Goal: Task Accomplishment & Management: Manage account settings

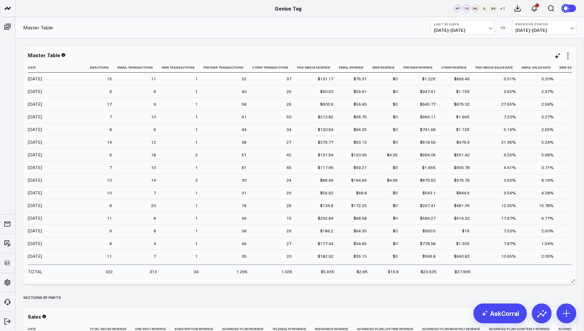
scroll to position [0, 794]
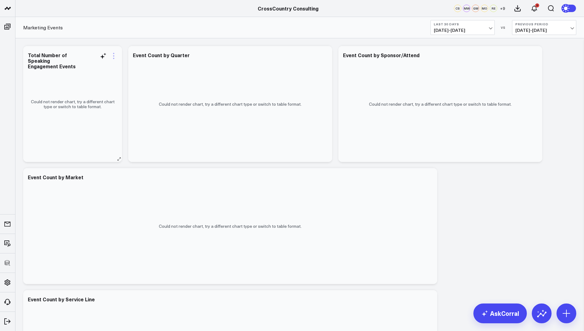
click at [115, 52] on div "Modify via AI Copy link to widget Ask support Remove Create linked copy Executi…" at bounding box center [72, 104] width 99 height 116
click at [114, 54] on icon at bounding box center [113, 55] width 7 height 7
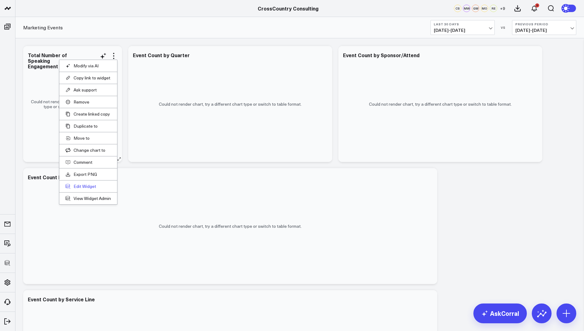
click at [80, 184] on button "Edit Widget" at bounding box center [88, 187] width 45 height 6
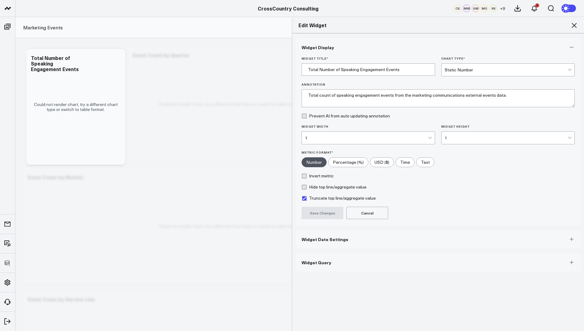
click at [308, 260] on span "Widget Query" at bounding box center [317, 262] width 30 height 5
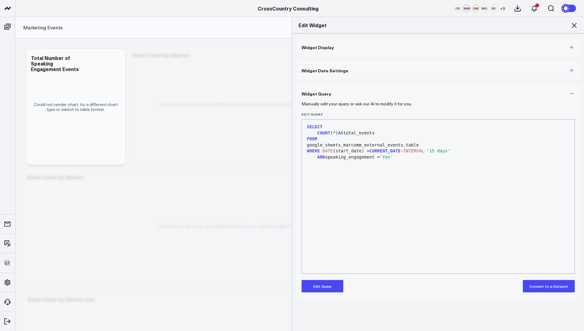
click at [322, 284] on button "Edit Query" at bounding box center [323, 286] width 42 height 12
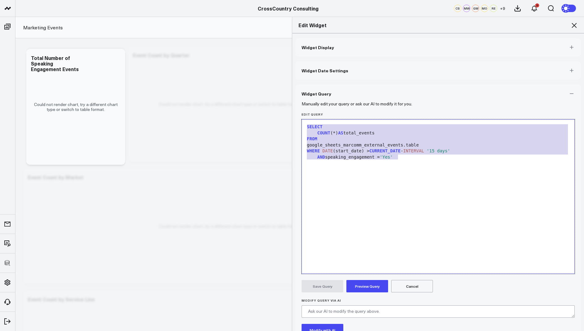
drag, startPoint x: 411, startPoint y: 159, endPoint x: 403, endPoint y: 115, distance: 44.6
click at [403, 115] on div "Edit Query 9 1 2 3 4 5 6 › ⌄ SELECT COUNT (*) AS total_events FROM google_sheet…" at bounding box center [438, 192] width 273 height 161
copy div "SELECT COUNT (*) AS total_events FROM google_sheets_marcomm_external_events.tab…"
drag, startPoint x: 575, startPoint y: 28, endPoint x: 550, endPoint y: 28, distance: 25.3
click at [550, 28] on div "Edit Widget" at bounding box center [438, 25] width 292 height 16
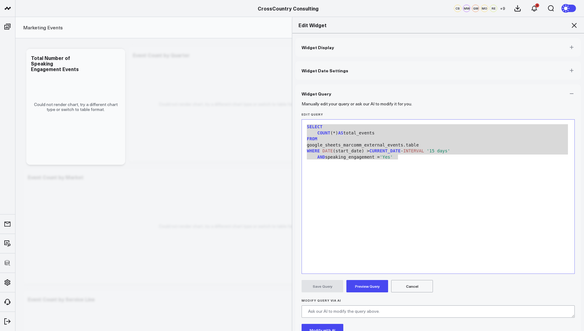
click at [574, 24] on icon at bounding box center [573, 25] width 7 height 7
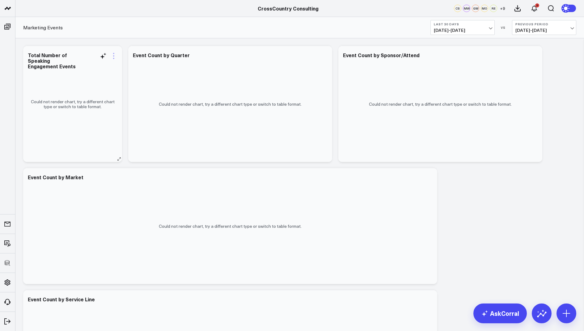
click at [112, 52] on icon at bounding box center [113, 55] width 7 height 7
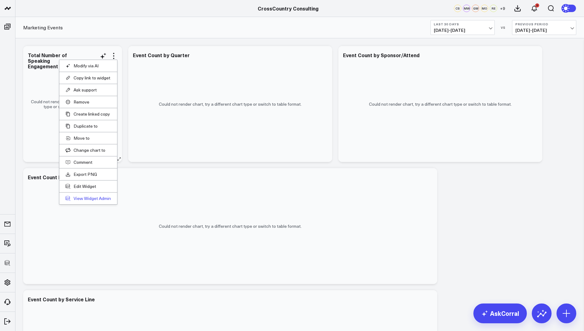
click at [78, 197] on link "View Widget Admin" at bounding box center [88, 199] width 45 height 6
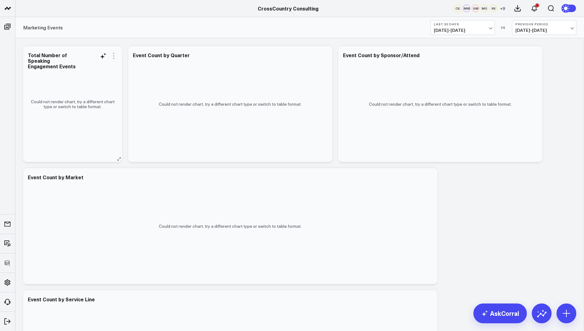
click at [112, 57] on icon at bounding box center [113, 55] width 7 height 7
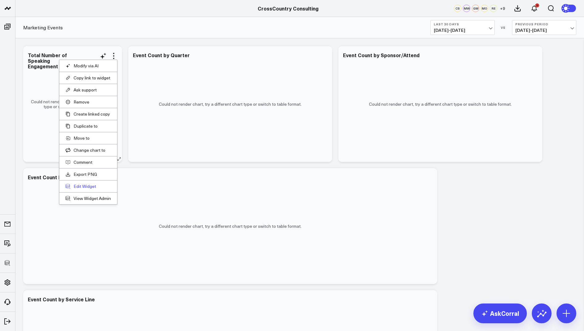
click at [78, 184] on button "Edit Widget" at bounding box center [88, 187] width 45 height 6
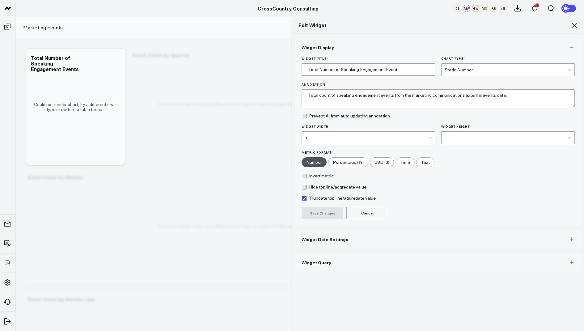
click at [310, 268] on button "Widget Query" at bounding box center [437, 262] width 285 height 19
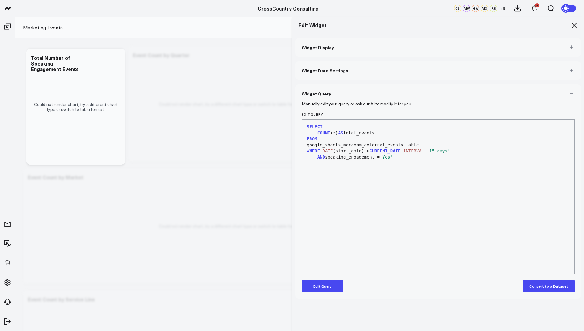
click at [321, 286] on button "Edit Query" at bounding box center [323, 286] width 42 height 12
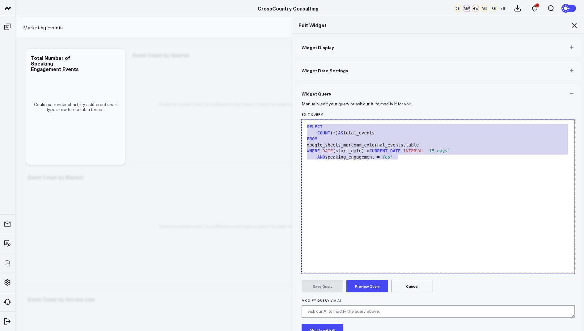
drag, startPoint x: 412, startPoint y: 155, endPoint x: 409, endPoint y: 95, distance: 60.3
click at [409, 95] on div "Widget Query Manually edit your query or ask our AI to modify it for you. Edit …" at bounding box center [437, 229] width 285 height 291
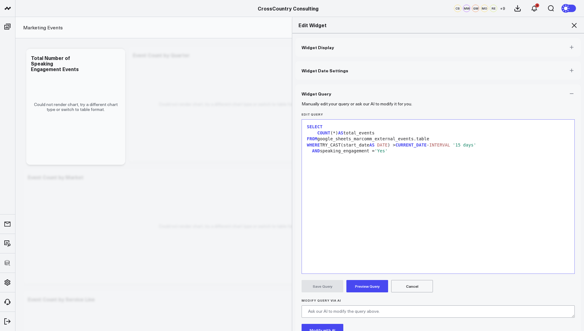
click at [371, 289] on button "Preview Query" at bounding box center [367, 286] width 42 height 12
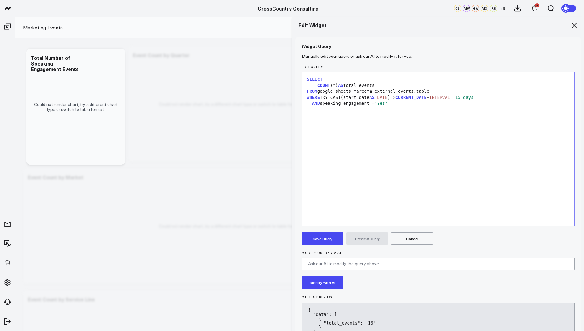
scroll to position [74, 0]
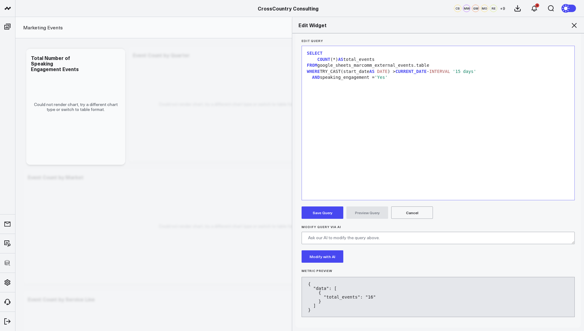
click at [324, 215] on button "Save Query" at bounding box center [323, 212] width 42 height 12
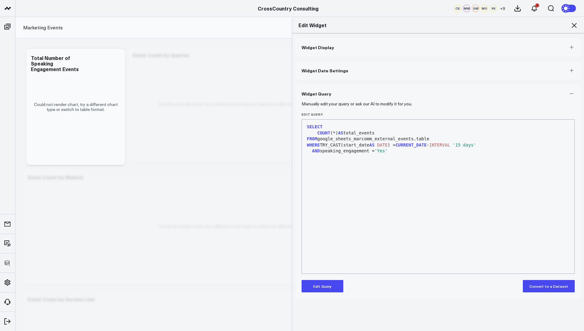
scroll to position [0, 0]
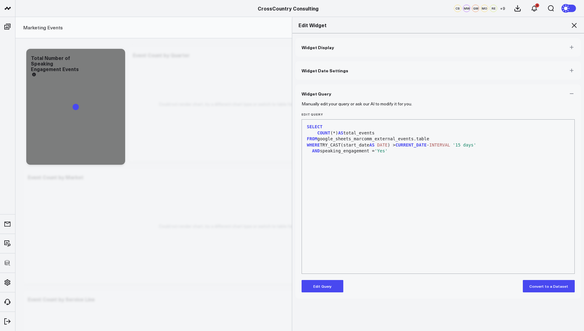
click at [573, 27] on icon at bounding box center [573, 25] width 7 height 7
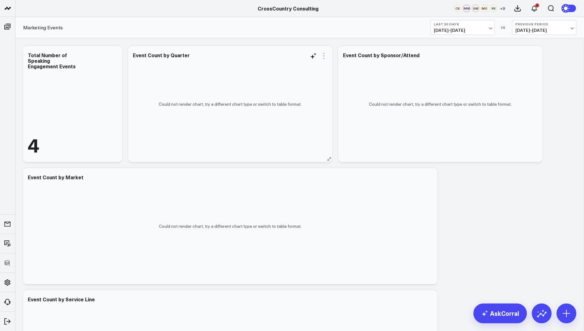
click at [326, 55] on icon at bounding box center [323, 55] width 7 height 7
click at [294, 184] on button "Edit Widget" at bounding box center [298, 187] width 45 height 6
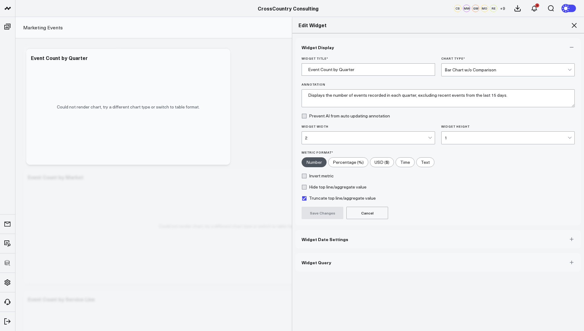
click at [317, 264] on button "Widget Query" at bounding box center [437, 262] width 285 height 19
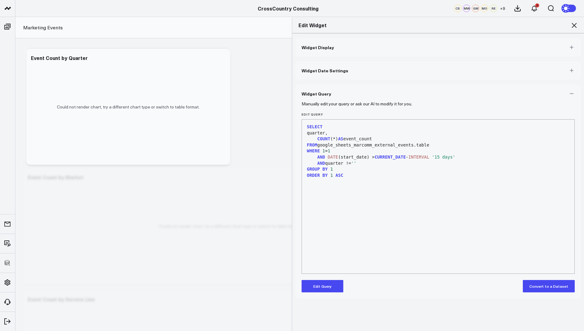
click at [577, 23] on icon at bounding box center [573, 25] width 7 height 7
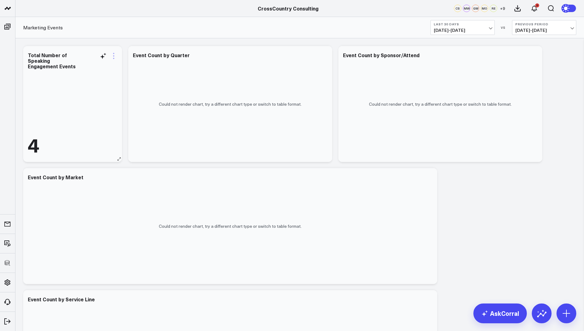
click at [114, 57] on icon at bounding box center [113, 55] width 7 height 7
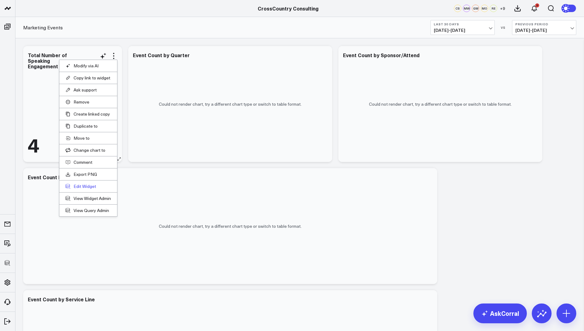
click at [79, 185] on button "Edit Widget" at bounding box center [88, 187] width 45 height 6
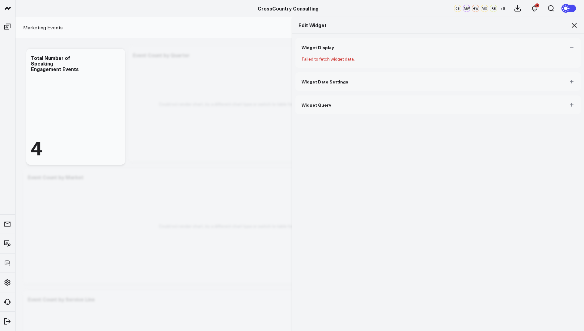
click at [323, 107] on span "Widget Query" at bounding box center [317, 104] width 30 height 5
click at [571, 28] on icon at bounding box center [573, 25] width 7 height 7
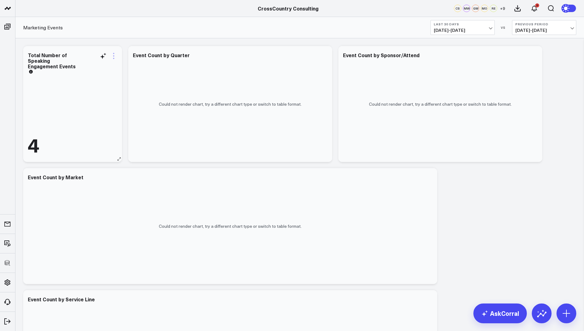
click at [111, 55] on icon at bounding box center [113, 55] width 7 height 7
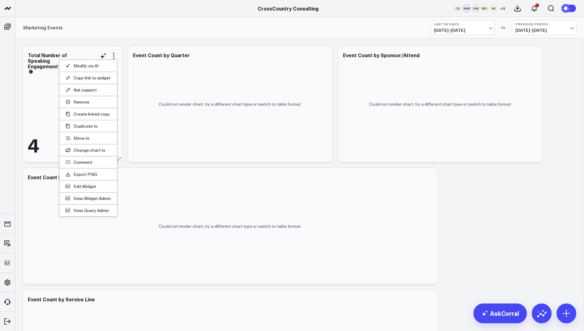
click at [79, 181] on li "Edit Widget" at bounding box center [88, 186] width 58 height 12
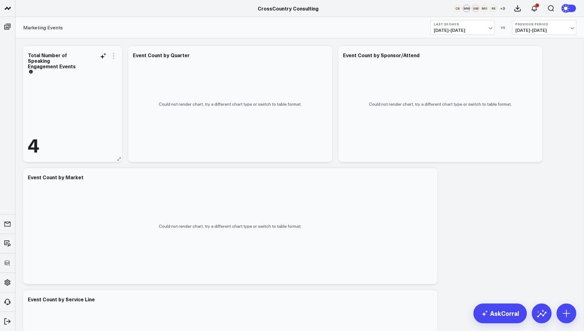
click at [116, 57] on icon at bounding box center [113, 55] width 7 height 7
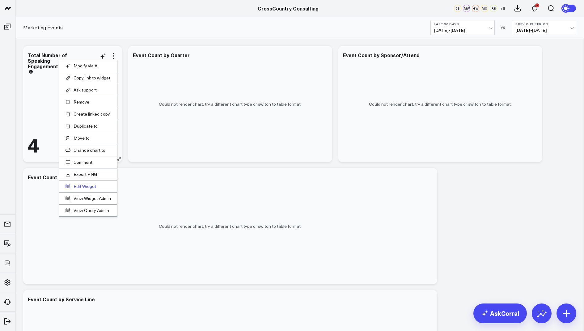
click at [77, 184] on button "Edit Widget" at bounding box center [88, 187] width 45 height 6
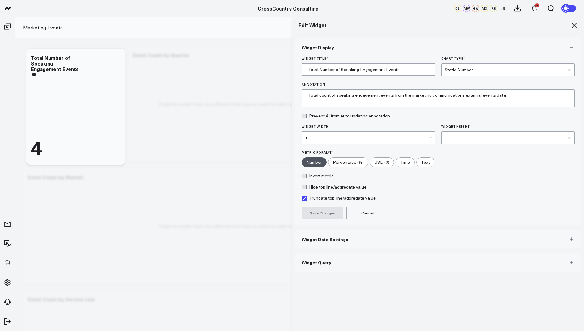
click at [326, 260] on span "Widget Query" at bounding box center [317, 262] width 30 height 5
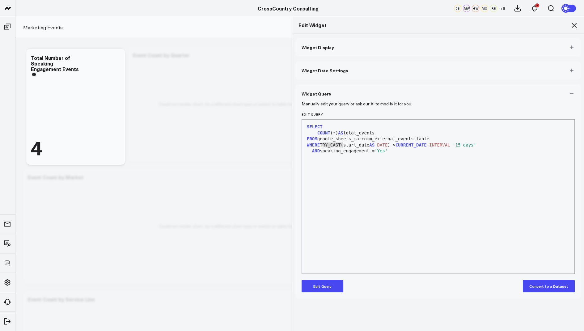
drag, startPoint x: 343, startPoint y: 145, endPoint x: 322, endPoint y: 147, distance: 21.1
click at [322, 147] on div "WHERE TRY_CAST(start_date AS DATE ) > CURRENT_DATE - INTERVAL '15 days'" at bounding box center [438, 145] width 266 height 6
copy div "TRY_CAST"
click at [573, 26] on icon at bounding box center [573, 25] width 7 height 7
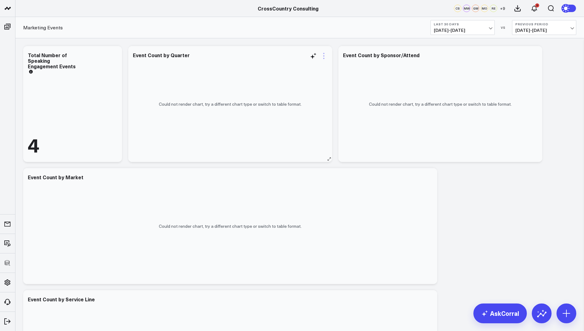
click at [322, 57] on icon at bounding box center [323, 55] width 7 height 7
click at [293, 185] on button "Edit Widget" at bounding box center [298, 187] width 45 height 6
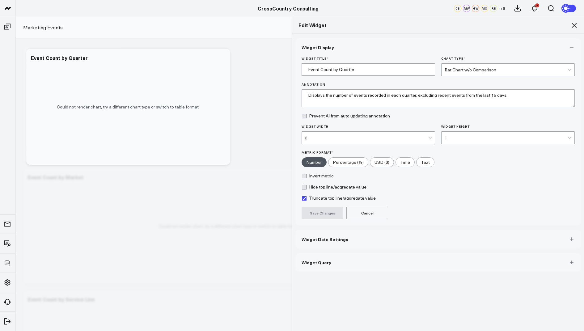
click at [309, 260] on span "Widget Query" at bounding box center [317, 262] width 30 height 5
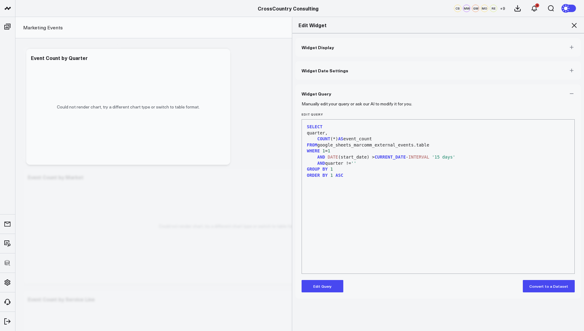
click at [317, 286] on button "Edit Query" at bounding box center [323, 286] width 42 height 12
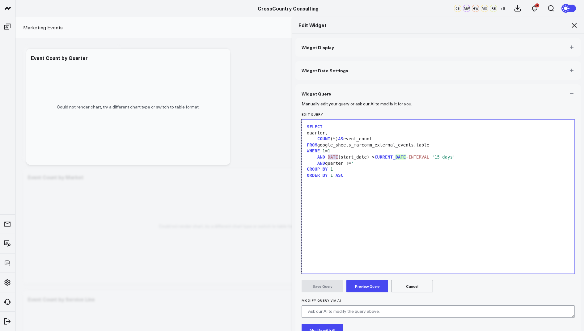
drag, startPoint x: 339, startPoint y: 158, endPoint x: 327, endPoint y: 159, distance: 11.5
click at [327, 159] on div "AND DATE (start_date) > CURRENT_ DATE - INTERVAL '15 days'" at bounding box center [438, 157] width 266 height 6
click at [364, 284] on button "Preview Query" at bounding box center [367, 286] width 42 height 12
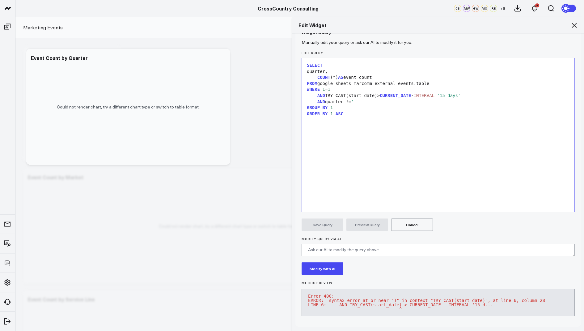
click at [574, 23] on icon at bounding box center [573, 25] width 7 height 7
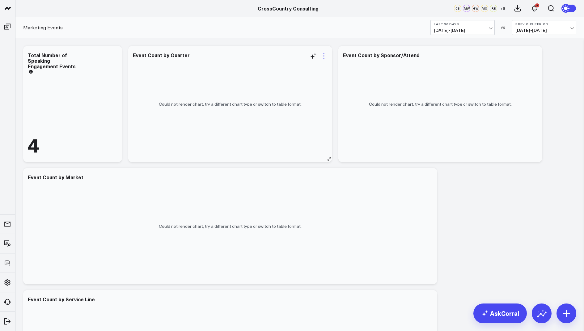
click at [324, 57] on icon at bounding box center [323, 55] width 7 height 7
click at [289, 184] on button "Edit Widget" at bounding box center [298, 187] width 45 height 6
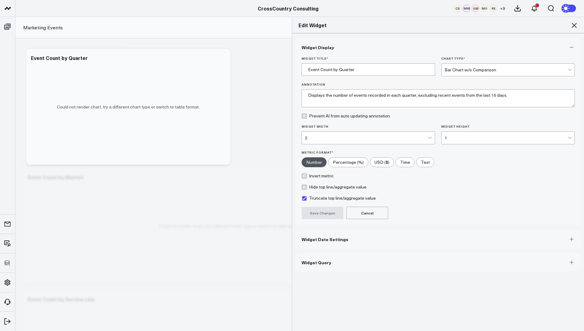
click at [319, 264] on button "Widget Query" at bounding box center [437, 262] width 285 height 19
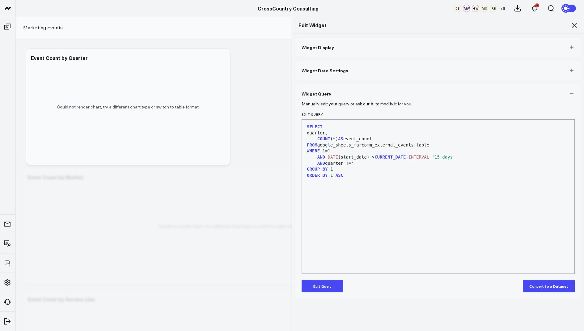
click at [324, 283] on button "Edit Query" at bounding box center [323, 286] width 42 height 12
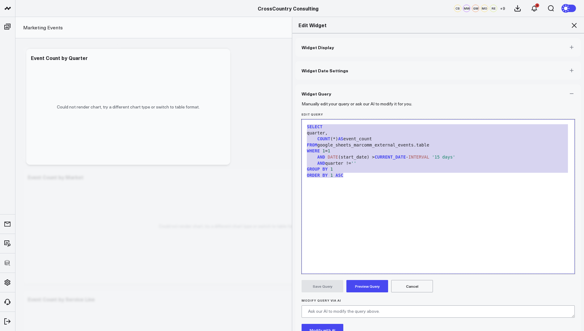
drag, startPoint x: 354, startPoint y: 177, endPoint x: 354, endPoint y: 112, distance: 64.9
click at [354, 112] on div "Edit Query 9 1 2 3 4 5 6 7 8 9 › ⌄ SELECT quarter, COUNT (*) AS event_count FRO…" at bounding box center [438, 192] width 273 height 161
copy div "SELECT quarter, COUNT (*) AS event_count FROM google_sheets_marcomm_external_ev…"
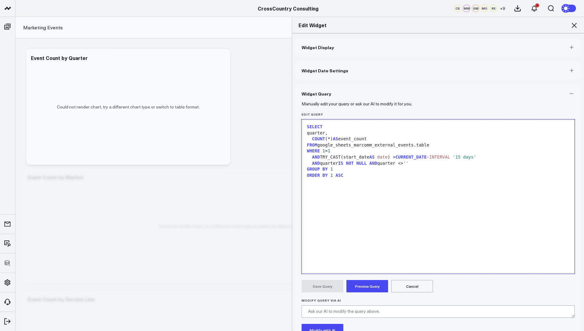
click at [354, 192] on div "SELECT quarter, COUNT (*) AS event_count FROM google_sheets_marcomm_external_ev…" at bounding box center [438, 197] width 266 height 148
click at [374, 280] on button "Preview Query" at bounding box center [367, 286] width 42 height 12
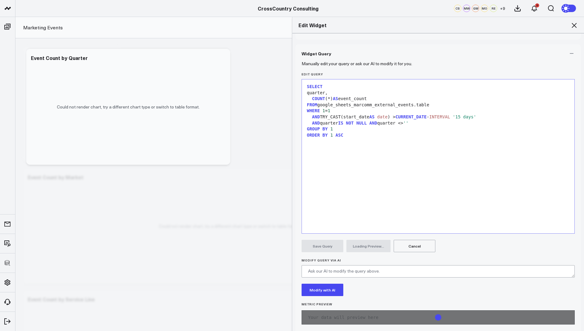
scroll to position [48, 0]
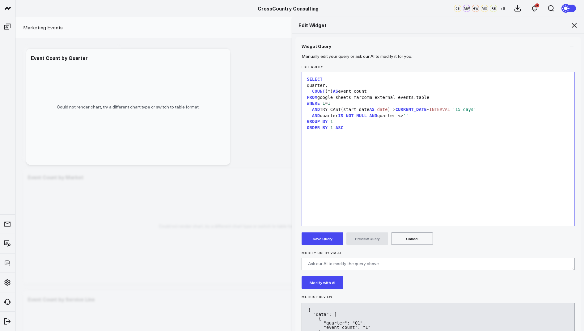
click at [320, 234] on button "Save Query" at bounding box center [323, 238] width 42 height 12
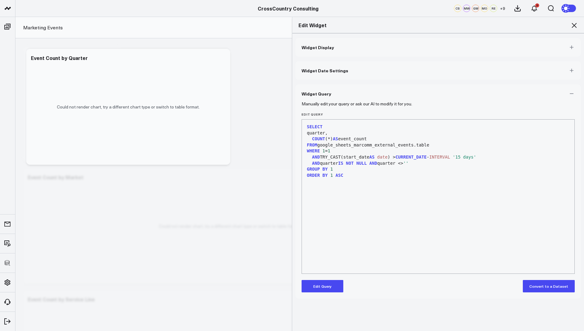
scroll to position [0, 0]
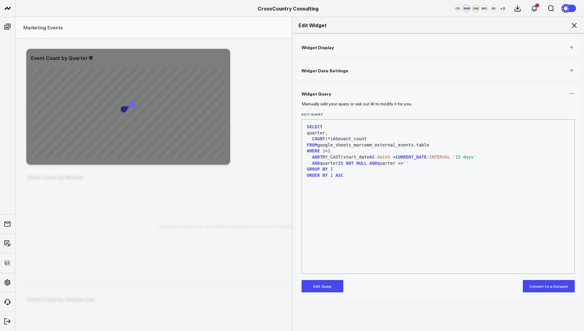
click at [574, 23] on icon at bounding box center [573, 25] width 7 height 7
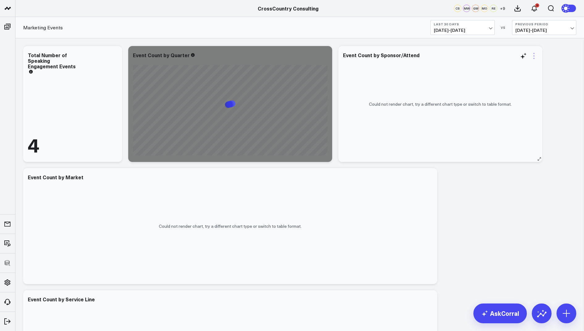
click at [533, 55] on icon at bounding box center [533, 55] width 7 height 7
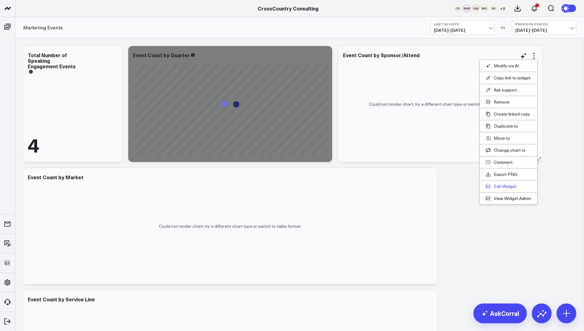
click at [499, 184] on button "Edit Widget" at bounding box center [508, 187] width 45 height 6
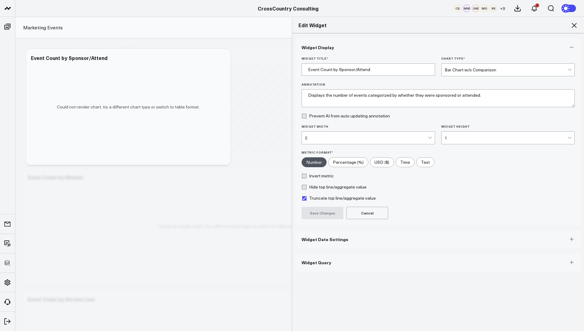
click at [328, 260] on span "Widget Query" at bounding box center [317, 262] width 30 height 5
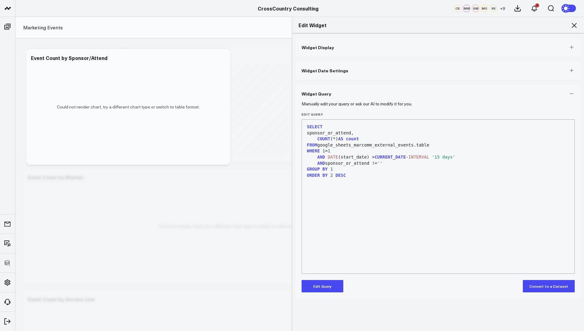
click at [326, 285] on button "Edit Query" at bounding box center [323, 286] width 42 height 12
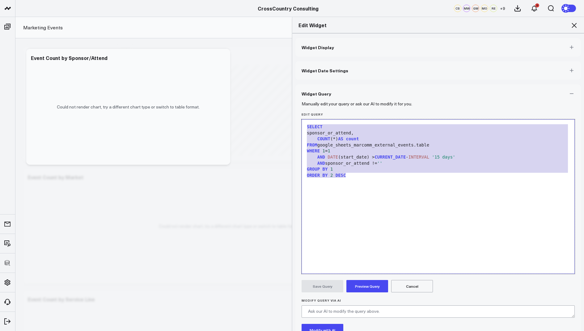
drag, startPoint x: 368, startPoint y: 188, endPoint x: 367, endPoint y: 97, distance: 90.2
click at [368, 93] on div "Widget Query Manually edit your query or ask our AI to modify it for you. Edit …" at bounding box center [437, 229] width 285 height 291
copy div "SELECT sponsor_or_attend, COUNT (*) AS count FROM google_sheets_marcomm_externa…"
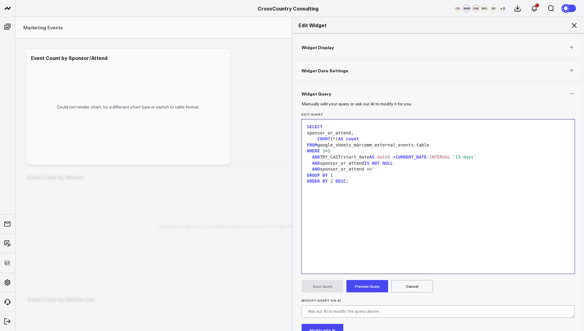
click at [367, 279] on form "Manually edit your query or ask our AI to modify it for you. Edit Query Selecti…" at bounding box center [438, 236] width 273 height 266
click at [367, 287] on button "Preview Query" at bounding box center [367, 286] width 42 height 12
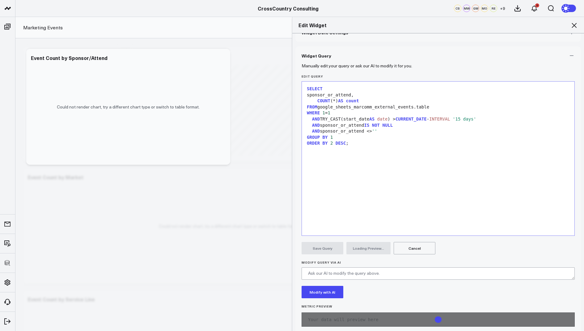
scroll to position [48, 0]
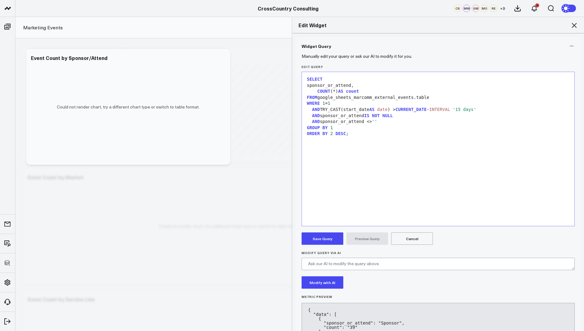
click at [318, 241] on button "Save Query" at bounding box center [323, 238] width 42 height 12
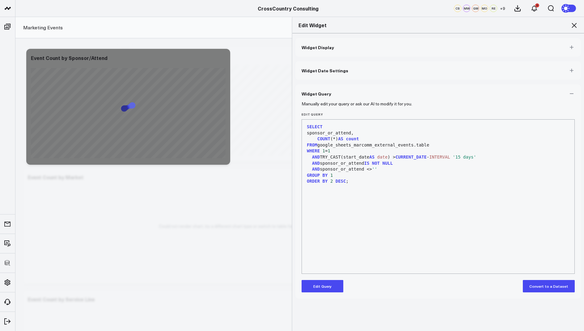
scroll to position [0, 0]
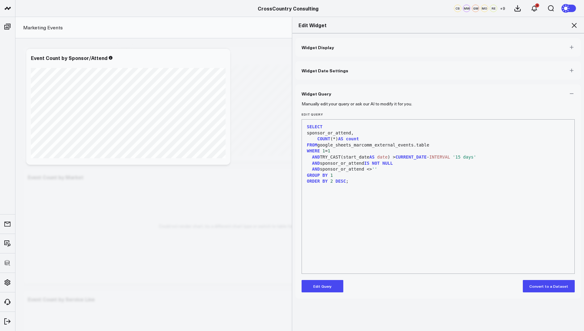
click at [574, 25] on icon at bounding box center [573, 25] width 7 height 7
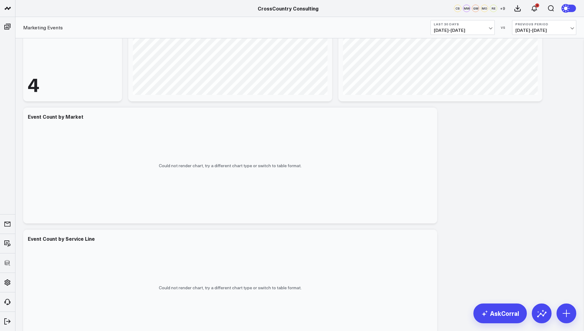
scroll to position [67, 0]
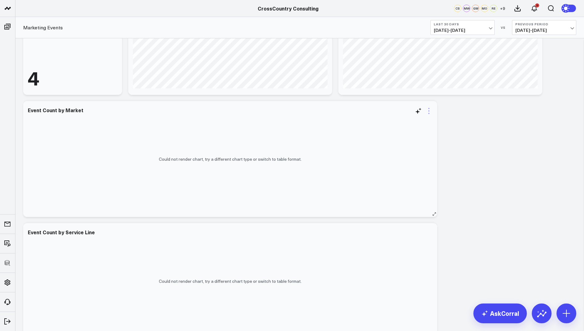
click at [431, 112] on icon at bounding box center [428, 110] width 7 height 7
click at [399, 253] on link "View Widget Admin" at bounding box center [403, 254] width 45 height 6
click at [426, 109] on icon at bounding box center [428, 110] width 7 height 7
click at [392, 241] on button "Edit Widget" at bounding box center [403, 242] width 45 height 6
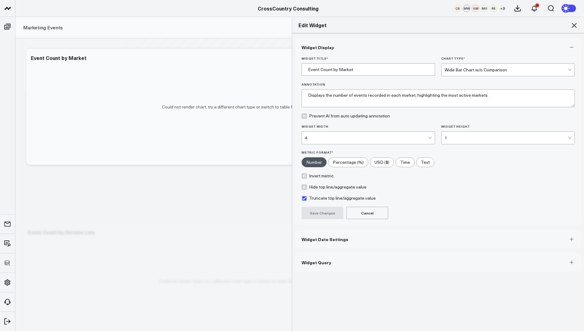
click at [310, 265] on button "Widget Query" at bounding box center [437, 262] width 285 height 19
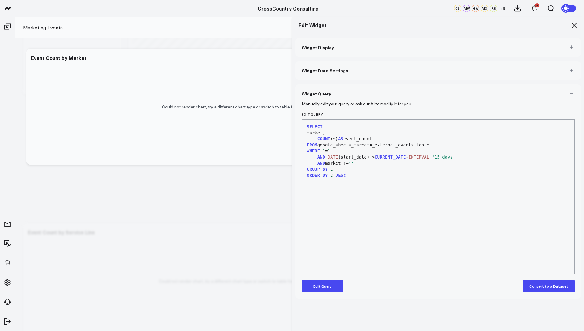
click at [320, 286] on button "Edit Query" at bounding box center [323, 286] width 42 height 12
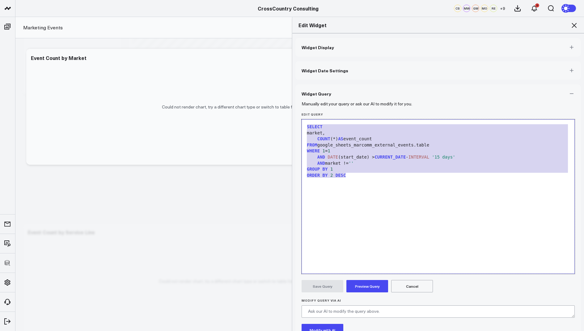
drag, startPoint x: 359, startPoint y: 180, endPoint x: 360, endPoint y: 89, distance: 90.8
click at [360, 89] on div "Widget Query Manually edit your query or ask our AI to modify it for you. Edit …" at bounding box center [437, 229] width 285 height 291
copy div "SELECT market, COUNT (*) AS event_count FROM google_sheets_marcomm_external_eve…"
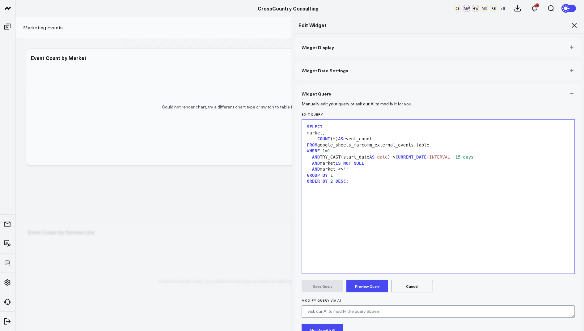
click at [369, 287] on button "Preview Query" at bounding box center [367, 286] width 42 height 12
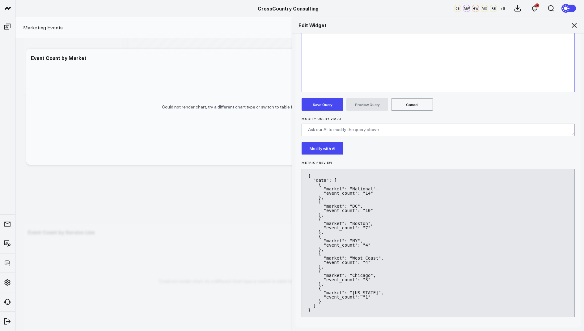
click at [319, 105] on button "Save Query" at bounding box center [323, 104] width 42 height 12
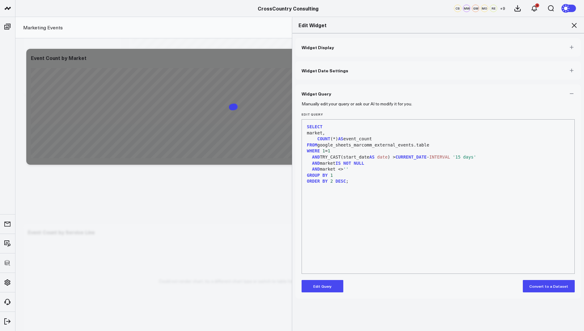
scroll to position [0, 0]
click at [573, 25] on icon at bounding box center [573, 25] width 7 height 7
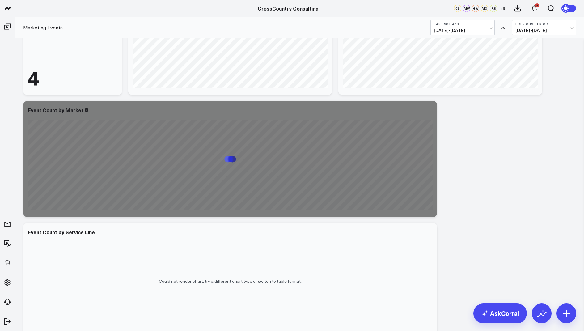
scroll to position [208, 0]
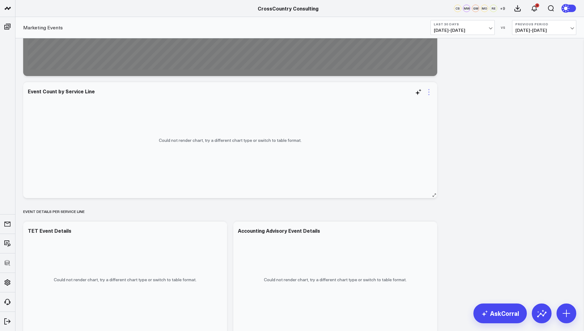
click at [425, 93] on icon at bounding box center [428, 91] width 7 height 7
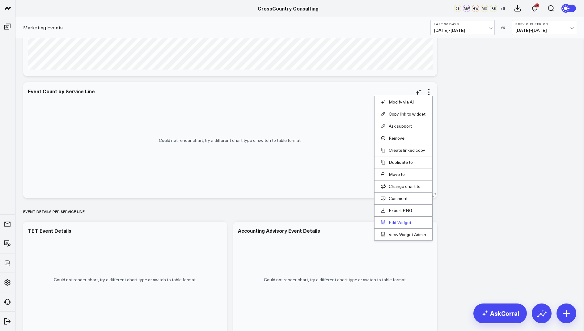
click at [392, 220] on button "Edit Widget" at bounding box center [403, 223] width 45 height 6
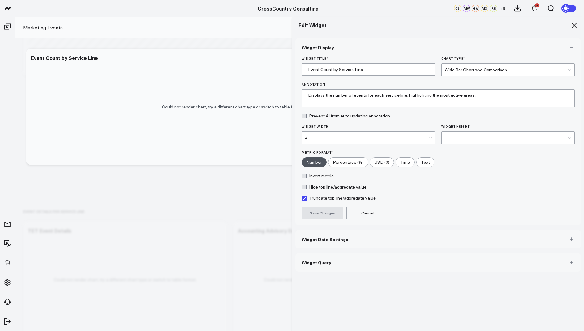
click at [319, 264] on span "Widget Query" at bounding box center [317, 262] width 30 height 5
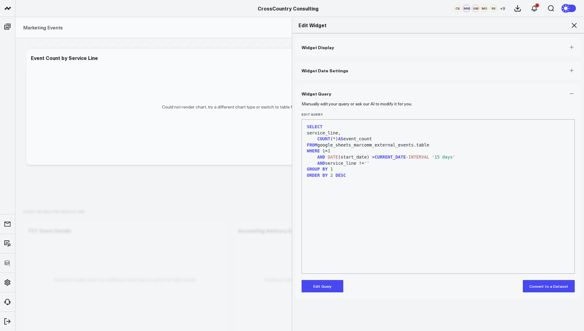
click at [327, 291] on button "Edit Query" at bounding box center [323, 286] width 42 height 12
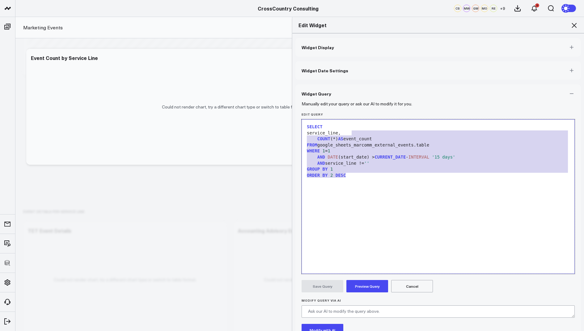
drag, startPoint x: 352, startPoint y: 181, endPoint x: 352, endPoint y: 100, distance: 81.0
click at [352, 100] on div "Widget Query Manually edit your query or ask our AI to modify it for you. Edit …" at bounding box center [437, 229] width 285 height 291
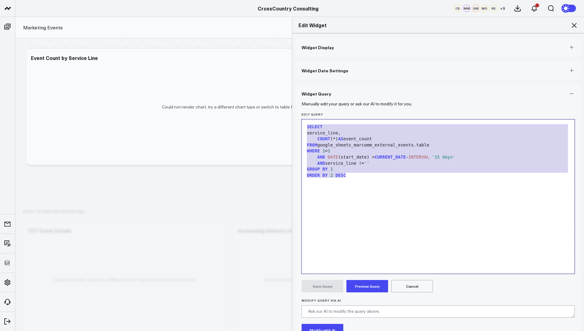
copy div "SELECT service_line, COUNT (*) AS event_count FROM google_sheets_marcomm_extern…"
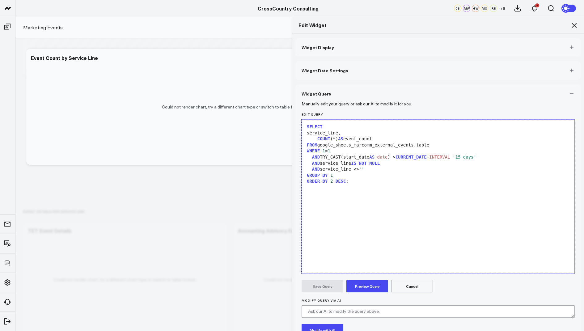
click at [364, 285] on button "Preview Query" at bounding box center [367, 286] width 42 height 12
click at [331, 285] on button "Save Query" at bounding box center [323, 286] width 42 height 12
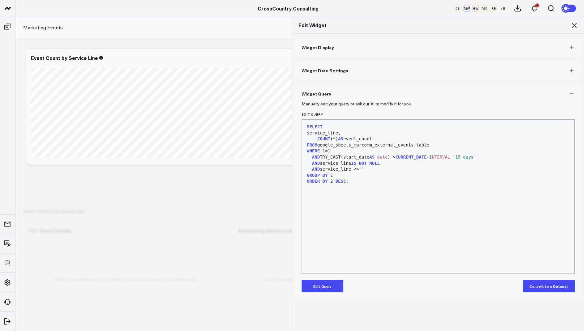
click at [573, 24] on icon at bounding box center [573, 25] width 7 height 7
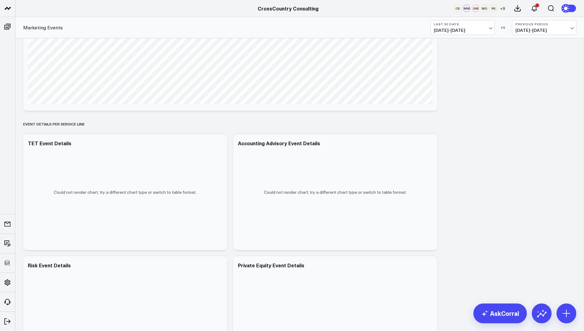
scroll to position [359, 0]
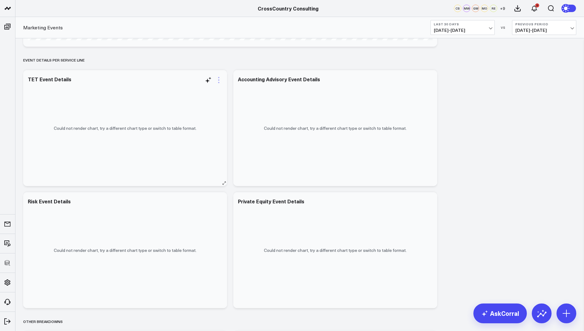
click at [220, 79] on icon at bounding box center [218, 79] width 7 height 7
click at [183, 222] on button "Edit Widget" at bounding box center [193, 223] width 45 height 6
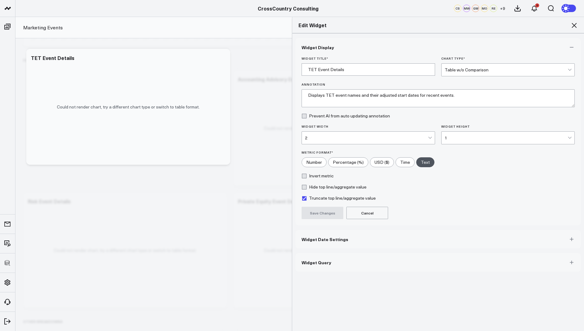
click at [306, 261] on span "Widget Query" at bounding box center [317, 262] width 30 height 5
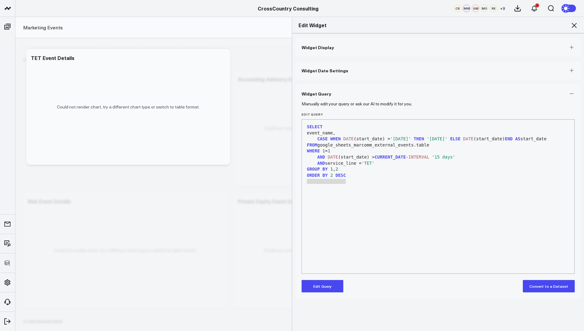
click at [360, 178] on div "ORDER BY 2 DESC" at bounding box center [438, 175] width 266 height 6
click at [368, 179] on div "ORDER BY 2 DESC" at bounding box center [438, 175] width 266 height 6
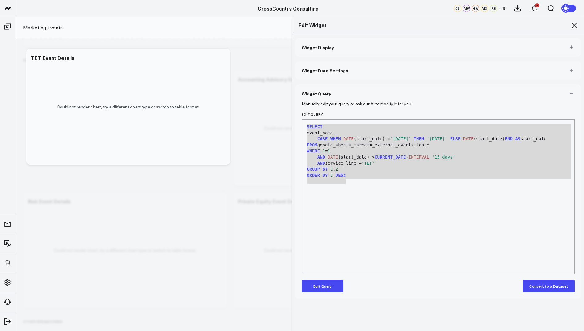
drag, startPoint x: 365, startPoint y: 180, endPoint x: 324, endPoint y: 101, distance: 88.9
click at [324, 103] on form "Manually edit your query or ask our AI to modify it for you. Edit Query 9 1 2 3…" at bounding box center [438, 197] width 273 height 189
copy div "SELECT event_name, CASE WHEN DATE (start_date) = '[DATE]' THEN '[DATE]' ELSE DA…"
click at [319, 287] on button "Edit Query" at bounding box center [323, 286] width 42 height 12
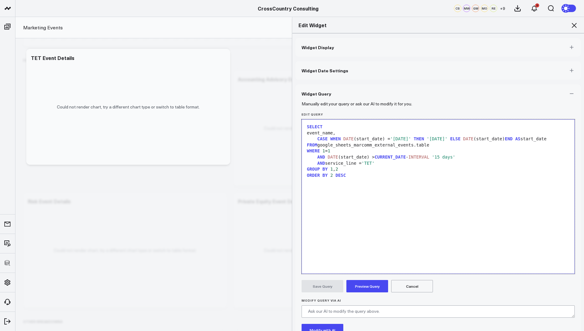
click at [359, 197] on div "SELECT event_name, CASE WHEN DATE (start_date) = '[DATE]' THEN '[DATE]' ELSE DA…" at bounding box center [438, 197] width 266 height 148
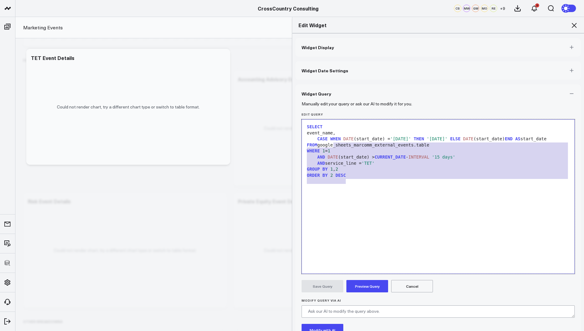
drag, startPoint x: 356, startPoint y: 188, endPoint x: 356, endPoint y: 87, distance: 100.1
click at [356, 87] on div "Widget Query Manually edit your query or ask our AI to modify it for you. Edit …" at bounding box center [437, 229] width 285 height 291
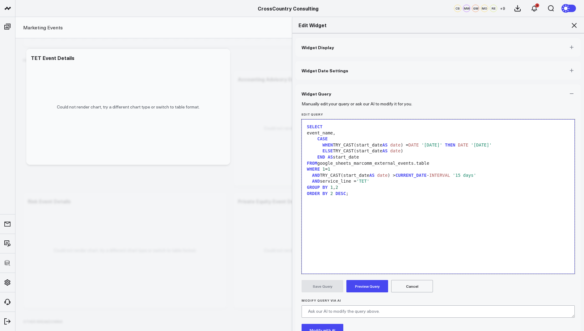
click at [367, 289] on button "Preview Query" at bounding box center [367, 286] width 42 height 12
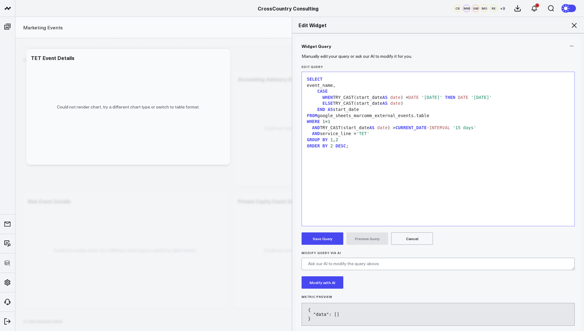
scroll to position [56, 0]
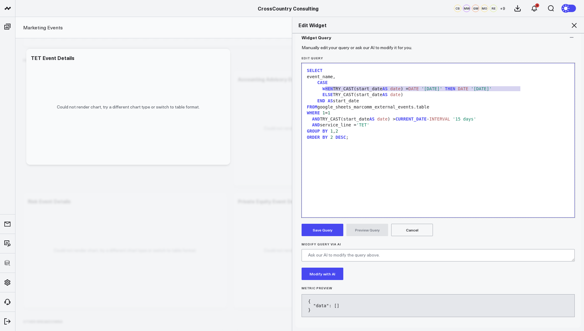
drag, startPoint x: 525, startPoint y: 88, endPoint x: 324, endPoint y: 90, distance: 201.5
click at [324, 90] on div "WHEN TRY_CAST(start_date AS date ) = DATE '[DATE]' THEN DATE '[DATE]'" at bounding box center [438, 89] width 266 height 6
copy div "HEN TRY_CAST(start_date AS date ) = DATE '[DATE]' THEN DATE '[DATE]'"
click at [369, 124] on span "'TET'" at bounding box center [362, 124] width 13 height 5
drag, startPoint x: 357, startPoint y: 89, endPoint x: 336, endPoint y: 89, distance: 20.1
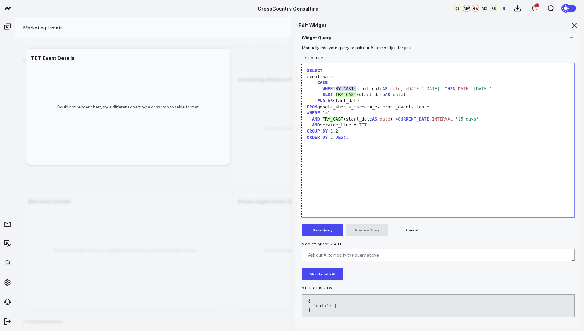
click at [336, 89] on div "WHEN TRY_CAST(start_date AS date ) = DATE '[DATE]' THEN DATE '[DATE]'" at bounding box center [438, 89] width 266 height 6
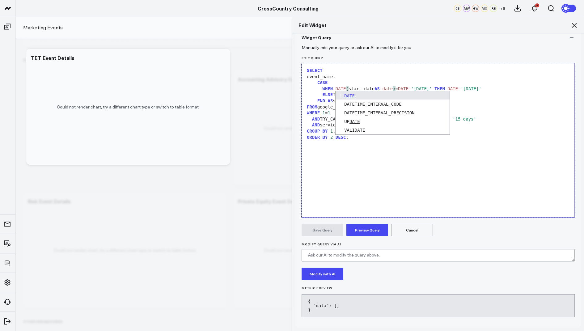
click at [370, 171] on div "SELECT event_name, CASE WHEN DATE ( start_date AS date ) = DATE '[DATE]' THEN D…" at bounding box center [438, 140] width 266 height 148
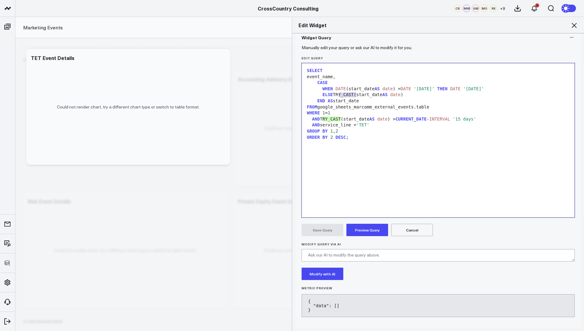
drag, startPoint x: 356, startPoint y: 96, endPoint x: 336, endPoint y: 95, distance: 19.2
click at [336, 95] on div "ELSE TRY_CAST(start_date AS date )" at bounding box center [438, 95] width 266 height 6
click at [406, 165] on div "SELECT event_name, CASE WHEN DATE (start_date AS date ) = DATE '[DATE]' THEN DA…" at bounding box center [438, 140] width 266 height 148
click at [364, 230] on button "Preview Query" at bounding box center [367, 230] width 42 height 12
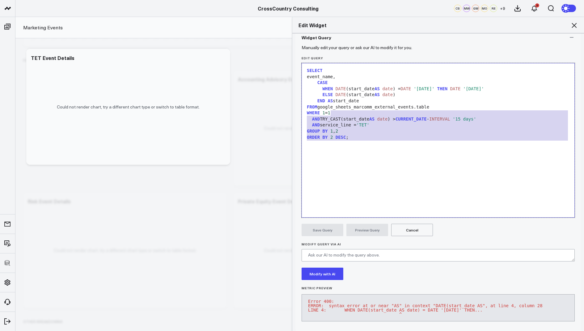
drag, startPoint x: 362, startPoint y: 145, endPoint x: 362, endPoint y: 46, distance: 98.3
click at [362, 47] on form "Manually edit your query or ask our AI to modify it for you. Edit Query 99 1 2 …" at bounding box center [438, 186] width 273 height 279
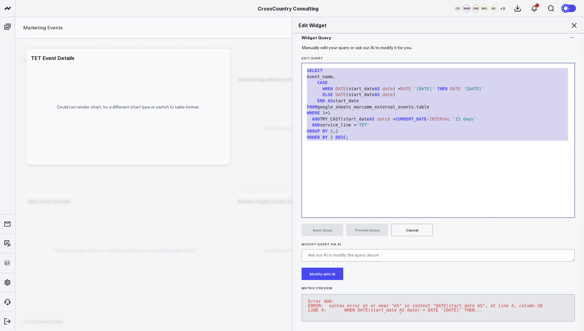
copy div "SELECT event_name, CASE WHEN DATE (start_date AS date ) = DATE '[DATE]' THEN DA…"
click at [573, 26] on icon at bounding box center [574, 25] width 5 height 5
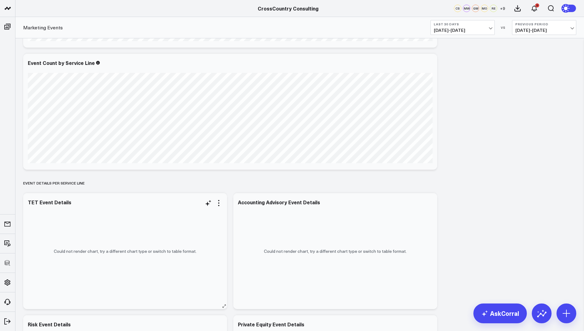
scroll to position [266, 0]
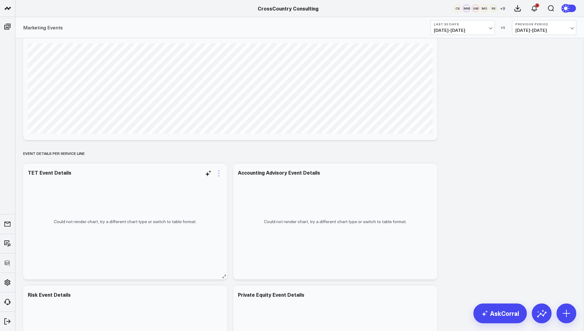
click at [219, 176] on icon at bounding box center [218, 175] width 1 height 1
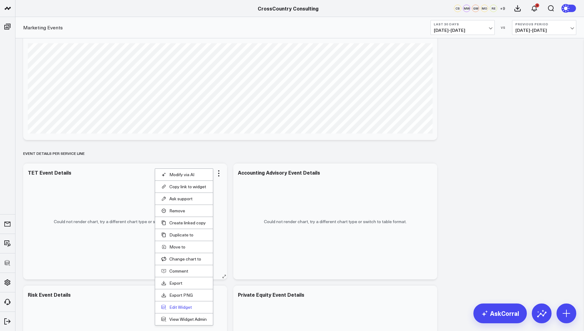
click at [176, 306] on button "Edit Widget" at bounding box center [183, 307] width 45 height 6
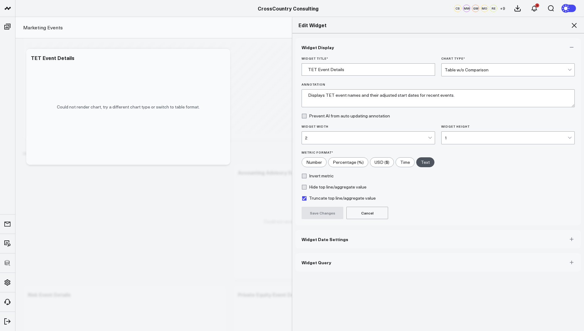
click at [296, 262] on button "Widget Query" at bounding box center [437, 262] width 285 height 19
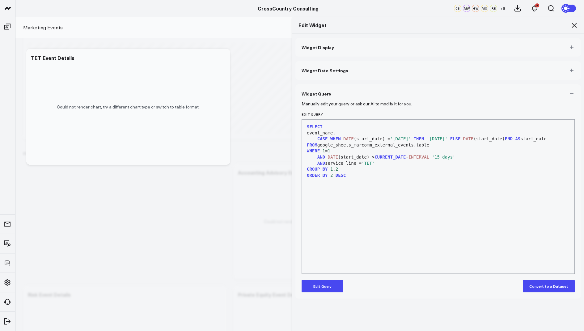
click at [577, 26] on icon at bounding box center [573, 25] width 7 height 7
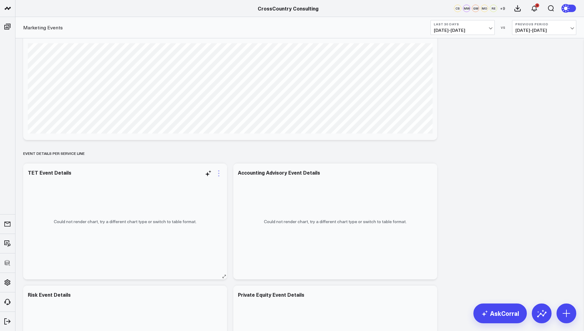
click at [218, 171] on icon at bounding box center [218, 173] width 7 height 7
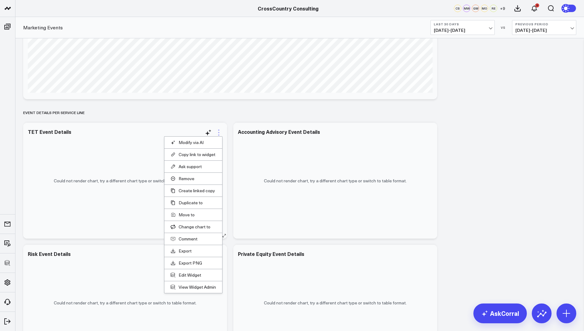
scroll to position [325, 0]
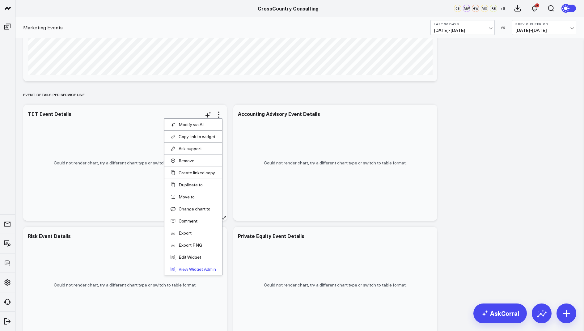
click at [190, 268] on link "View Widget Admin" at bounding box center [193, 269] width 45 height 6
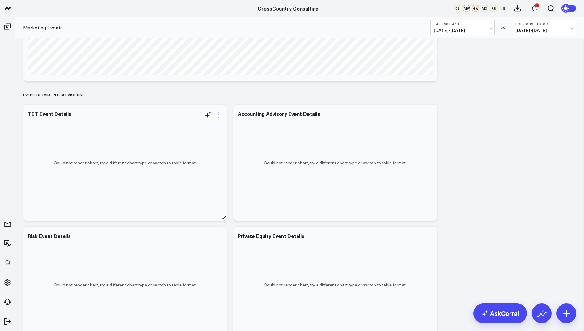
click at [218, 116] on icon at bounding box center [218, 114] width 7 height 7
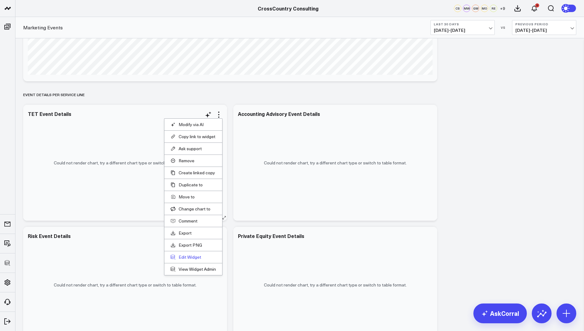
click at [185, 256] on button "Edit Widget" at bounding box center [193, 257] width 45 height 6
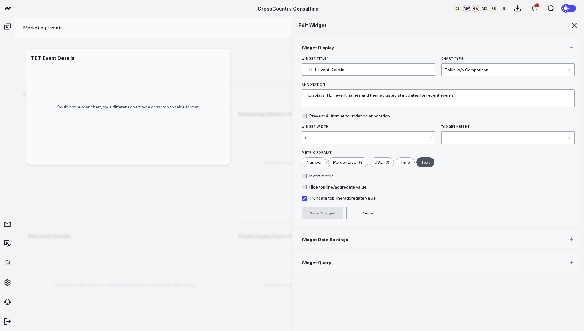
click at [328, 265] on button "Widget Query" at bounding box center [437, 262] width 285 height 19
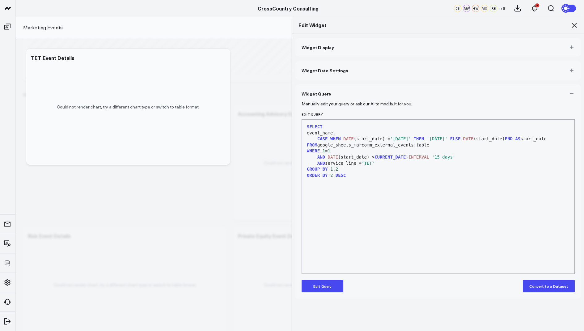
click at [311, 287] on button "Edit Query" at bounding box center [323, 286] width 42 height 12
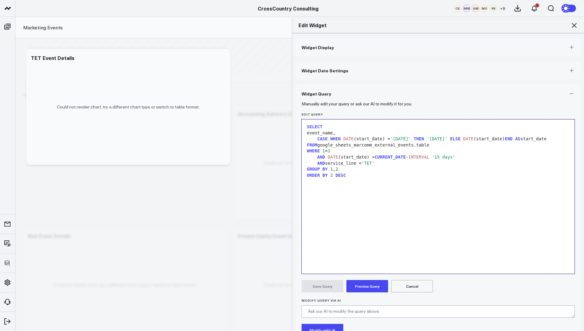
drag, startPoint x: 354, startPoint y: 189, endPoint x: 357, endPoint y: 104, distance: 85.6
click at [357, 104] on form "Manually edit your query or ask our AI to modify it for you. Edit Query 9 1 2 3…" at bounding box center [438, 236] width 273 height 266
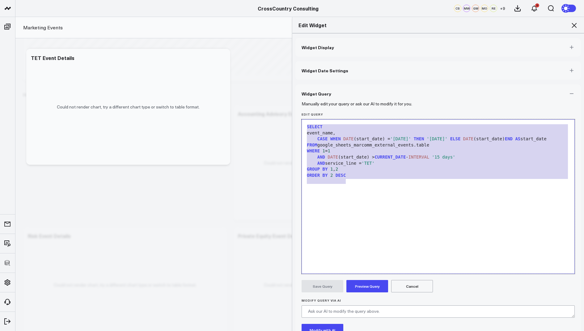
copy div "SELECT event_name, CASE WHEN DATE (start_date) = '[DATE]' THEN '[DATE]' ELSE DA…"
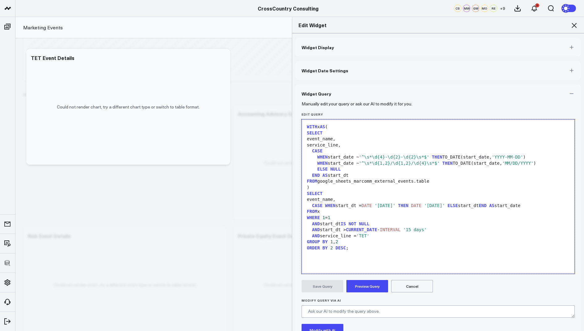
click at [370, 285] on button "Preview Query" at bounding box center [367, 286] width 42 height 12
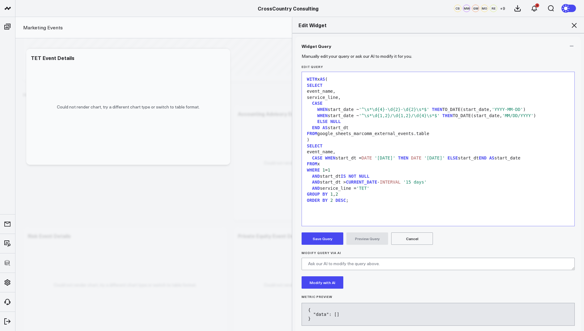
scroll to position [56, 0]
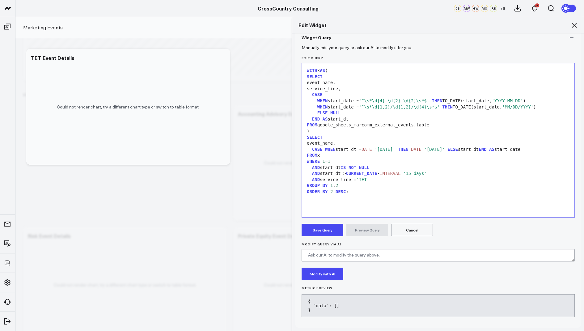
click at [407, 229] on button "Cancel" at bounding box center [412, 230] width 42 height 12
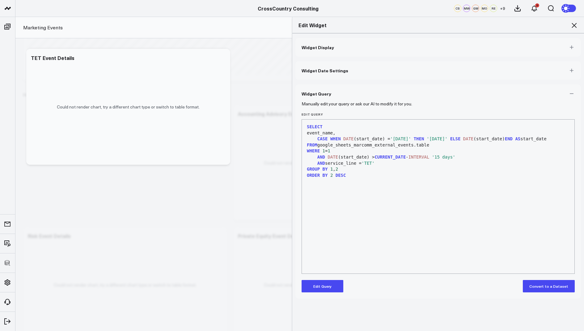
click at [577, 24] on icon at bounding box center [573, 25] width 7 height 7
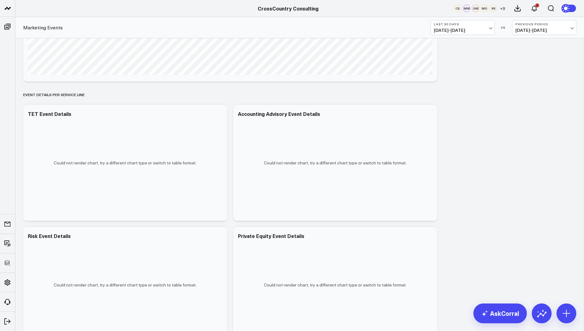
scroll to position [777, 0]
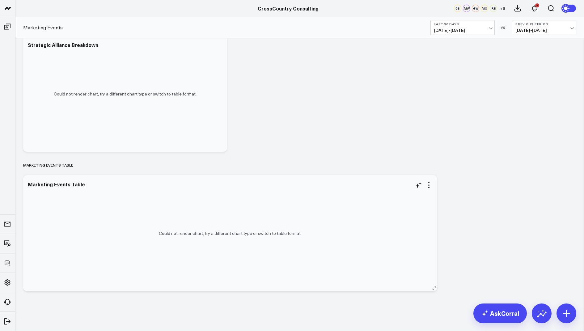
click at [429, 180] on div "Could not render chart, try a different chart type or switch to table format." at bounding box center [230, 233] width 414 height 116
click at [428, 185] on icon at bounding box center [428, 184] width 1 height 1
click at [391, 304] on button "Edit Widget" at bounding box center [393, 307] width 45 height 6
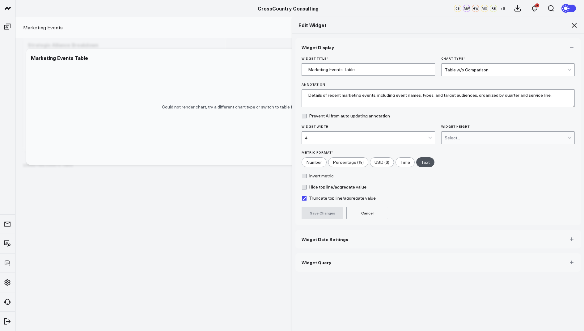
click at [312, 261] on span "Widget Query" at bounding box center [317, 262] width 30 height 5
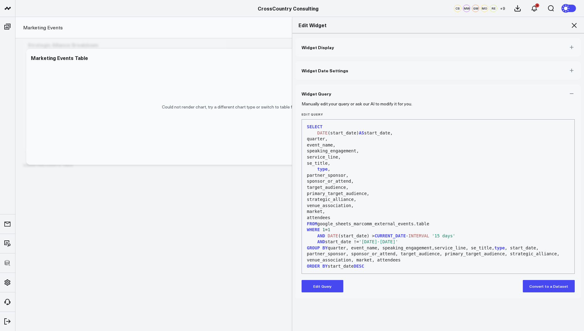
click at [319, 284] on button "Edit Query" at bounding box center [323, 286] width 42 height 12
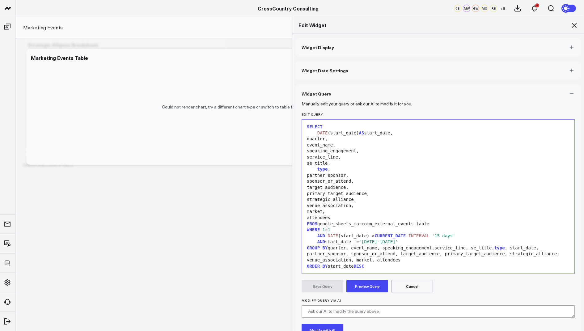
scroll to position [48, 0]
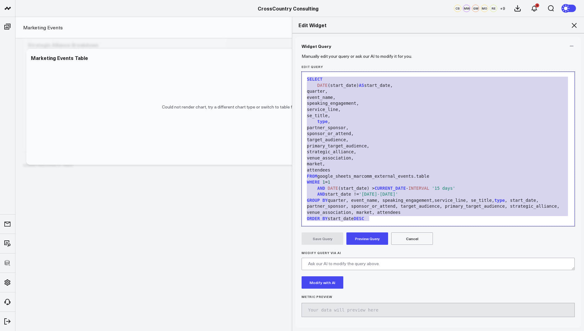
drag, startPoint x: 386, startPoint y: 217, endPoint x: 416, endPoint y: 54, distance: 166.2
click at [416, 54] on div "Widget Query Manually edit your query or ask our AI to modify it for you. Edit …" at bounding box center [437, 182] width 285 height 291
copy div "SELECT DATE (start_date) AS start_date, quarter, event_name, speaking_engagemen…"
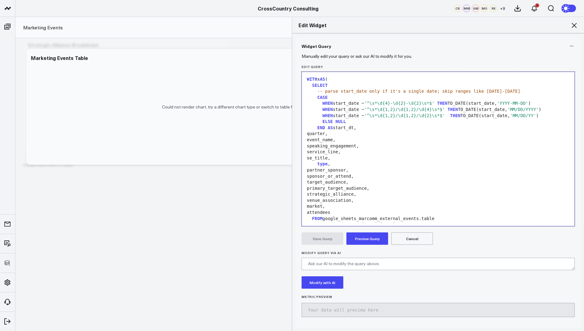
scroll to position [163, 0]
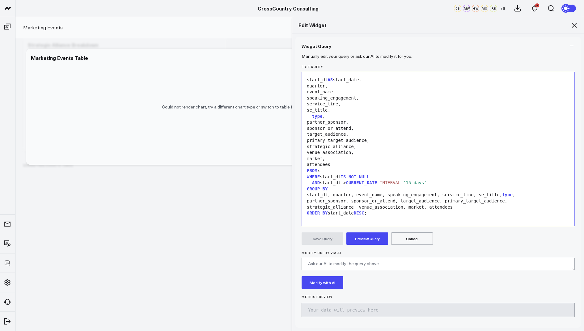
click at [364, 239] on button "Preview Query" at bounding box center [367, 238] width 42 height 12
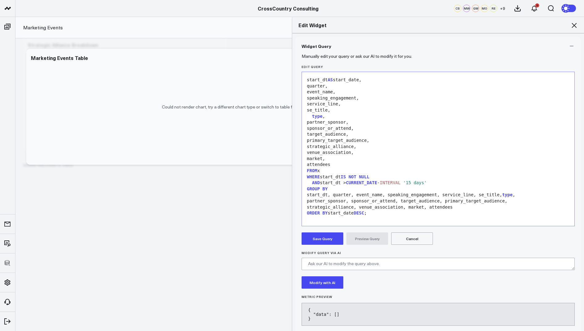
click at [408, 236] on button "Cancel" at bounding box center [412, 238] width 42 height 12
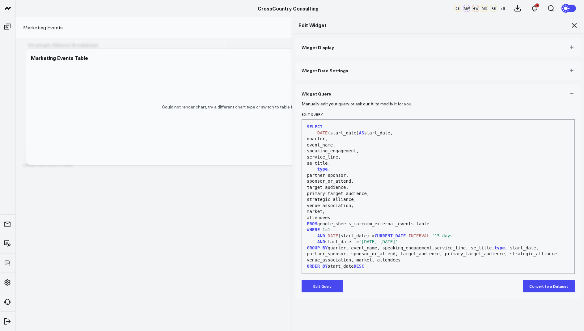
scroll to position [0, 0]
click at [572, 24] on icon at bounding box center [573, 25] width 7 height 7
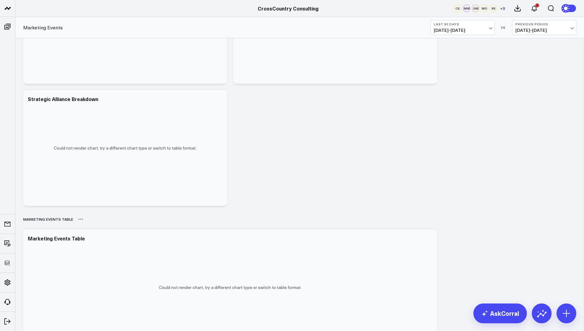
scroll to position [777, 0]
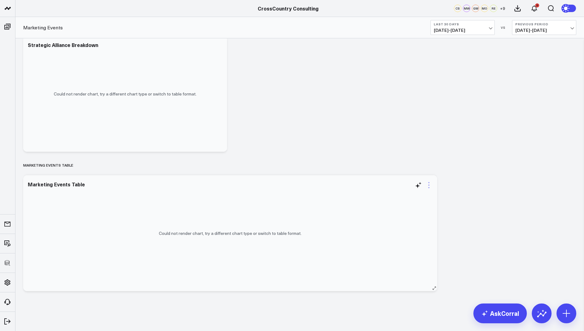
click at [429, 185] on icon at bounding box center [428, 184] width 7 height 7
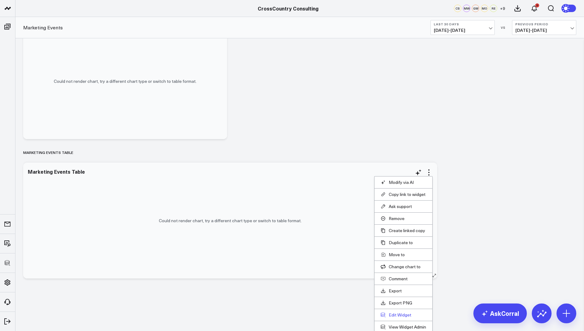
click at [396, 313] on button "Edit Widget" at bounding box center [403, 315] width 45 height 6
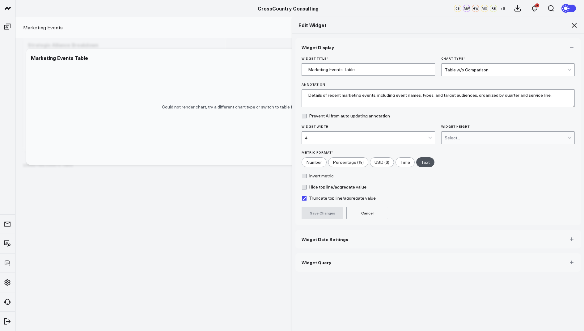
click at [325, 266] on button "Widget Query" at bounding box center [437, 262] width 285 height 19
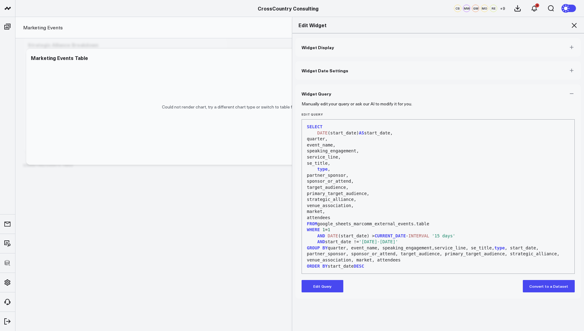
click at [320, 284] on button "Edit Query" at bounding box center [323, 286] width 42 height 12
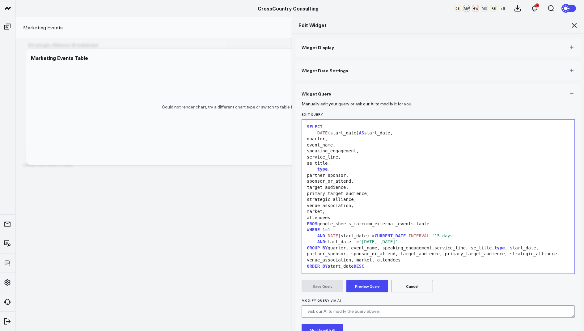
scroll to position [48, 0]
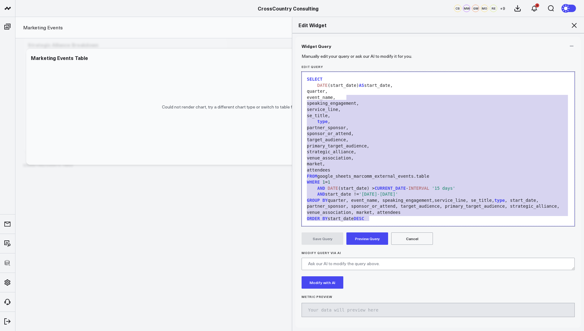
drag, startPoint x: 383, startPoint y: 222, endPoint x: 410, endPoint y: 94, distance: 131.3
click at [410, 94] on div "99 1 2 3 4 5 6 7 8 9 10 11 12 13 14 15 16 17 18 19 20 21 22 › ⌄ SELECT DATE (st…" at bounding box center [438, 149] width 273 height 154
click at [387, 163] on div "market," at bounding box center [438, 164] width 266 height 6
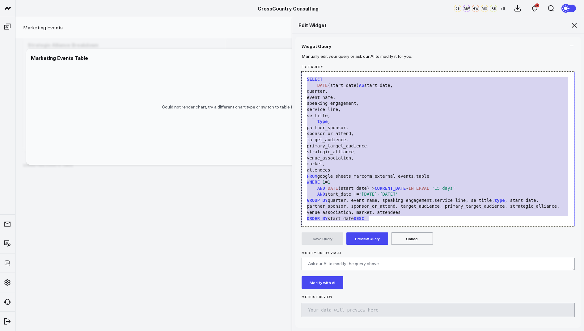
scroll to position [9, 0]
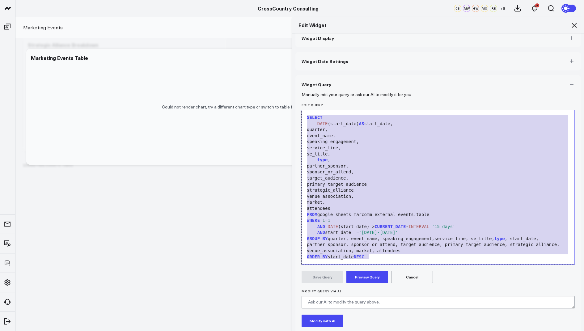
drag, startPoint x: 375, startPoint y: 218, endPoint x: 404, endPoint y: 8, distance: 212.7
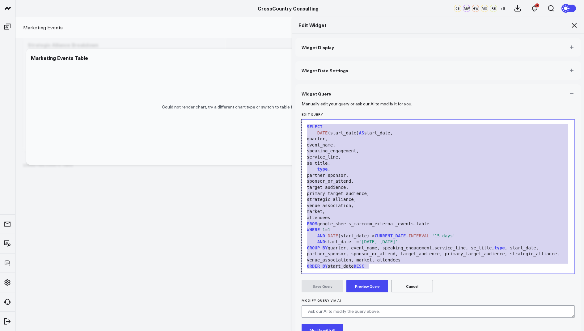
click at [573, 26] on icon at bounding box center [573, 25] width 7 height 7
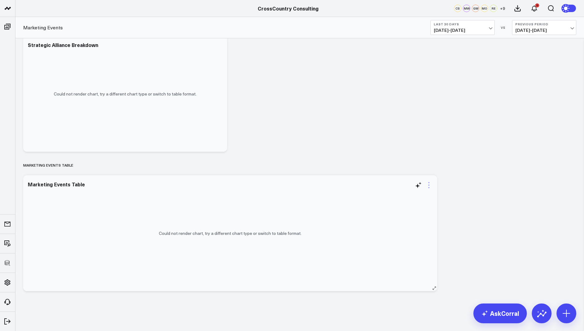
click at [430, 183] on icon at bounding box center [428, 184] width 7 height 7
click at [387, 317] on link "View Widget Admin" at bounding box center [393, 319] width 45 height 6
click at [428, 183] on icon at bounding box center [428, 184] width 7 height 7
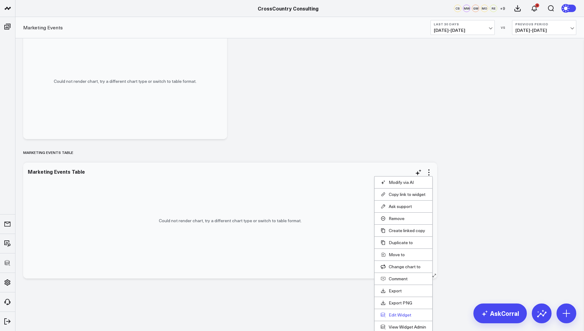
click at [396, 313] on button "Edit Widget" at bounding box center [403, 315] width 45 height 6
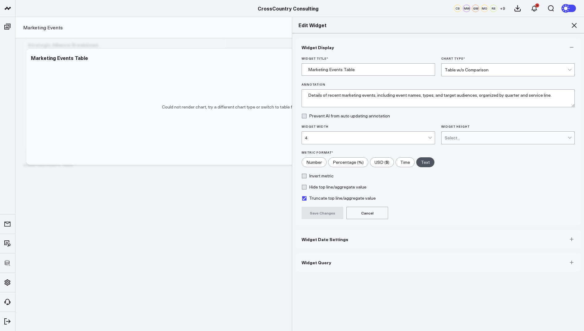
click at [318, 260] on span "Widget Query" at bounding box center [317, 262] width 30 height 5
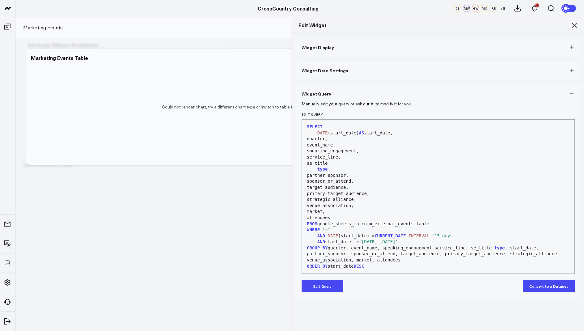
click at [323, 289] on button "Edit Query" at bounding box center [323, 286] width 42 height 12
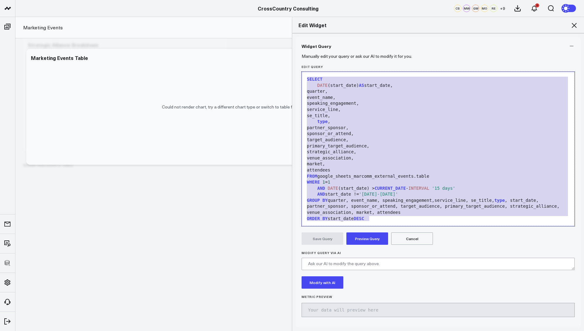
scroll to position [0, 0]
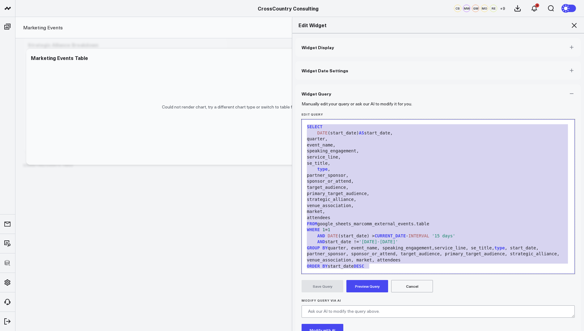
drag, startPoint x: 377, startPoint y: 218, endPoint x: 402, endPoint y: 13, distance: 206.6
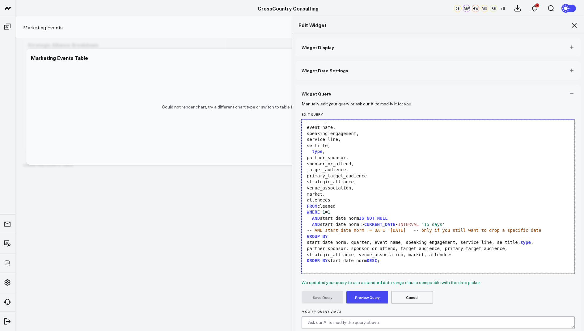
click at [364, 294] on button "Preview Query" at bounding box center [367, 297] width 42 height 12
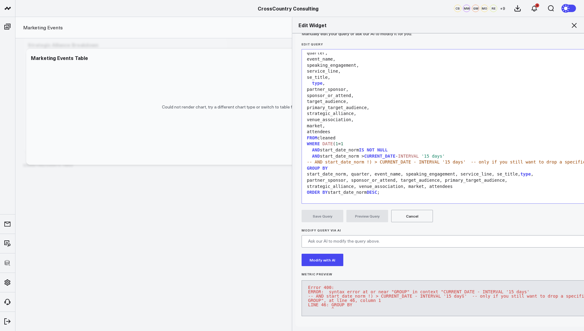
scroll to position [163, 0]
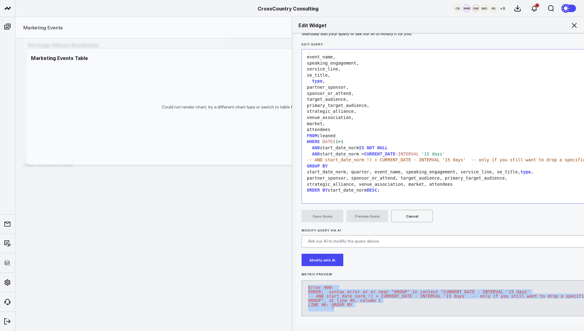
drag, startPoint x: 366, startPoint y: 303, endPoint x: 306, endPoint y: 277, distance: 65.8
click at [302, 280] on pre "Error 400: ERROR: syntax error at or near "GROUP" in context "CURRENT_DATE - IN…" at bounding box center [454, 298] width 305 height 36
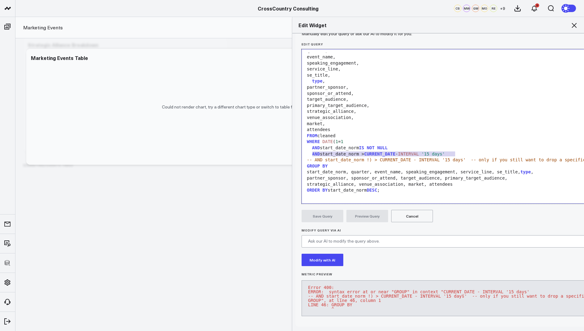
drag, startPoint x: 462, startPoint y: 146, endPoint x: 312, endPoint y: 145, distance: 149.5
click at [312, 151] on div "AND start_date_norm > CURRENT_DATE - INTERVAL '15 days'" at bounding box center [454, 154] width 298 height 6
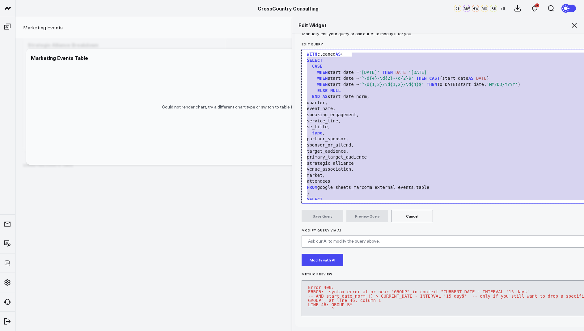
scroll to position [0, 0]
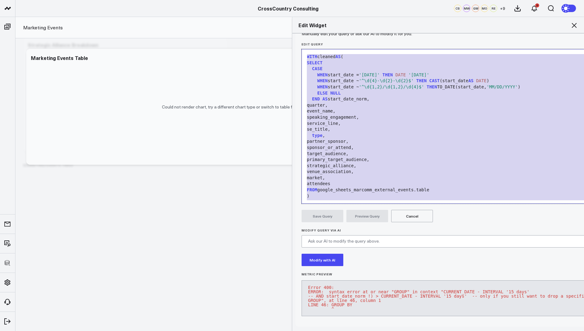
drag, startPoint x: 392, startPoint y: 184, endPoint x: 407, endPoint y: 47, distance: 138.6
click at [407, 53] on div "WITH cleaned AS ( SELECT CASE WHEN start_date = '[DATE]' THEN DATE '[DATE]' WHE…" at bounding box center [454, 208] width 298 height 311
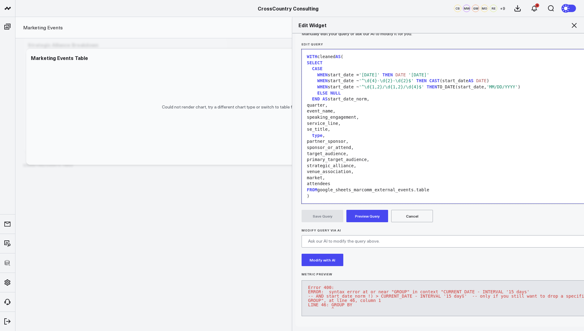
scroll to position [151, 0]
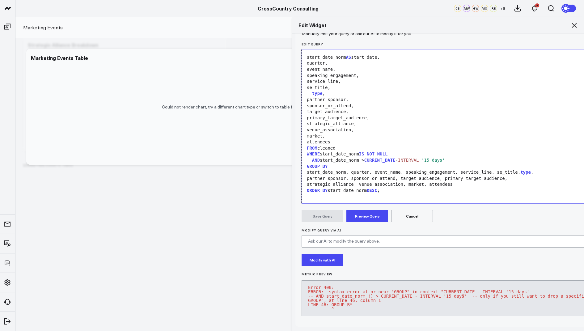
click at [373, 210] on button "Preview Query" at bounding box center [367, 216] width 42 height 12
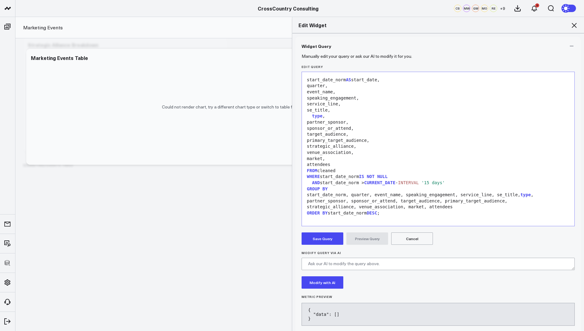
scroll to position [56, 0]
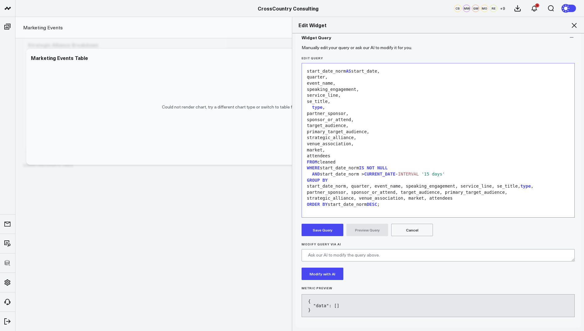
click at [576, 26] on icon at bounding box center [573, 25] width 7 height 7
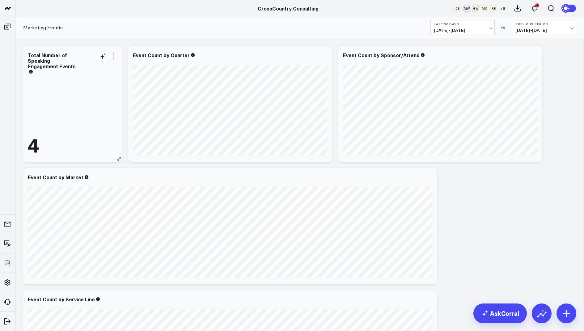
click at [113, 56] on icon at bounding box center [113, 55] width 1 height 1
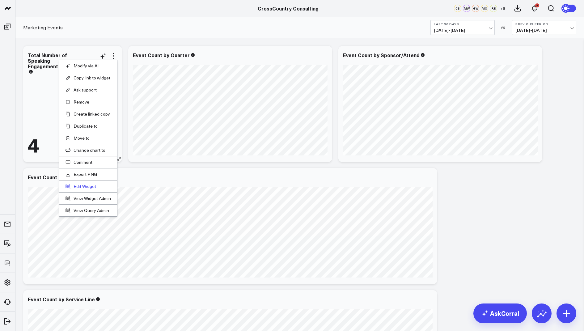
click at [82, 184] on button "Edit Widget" at bounding box center [88, 187] width 45 height 6
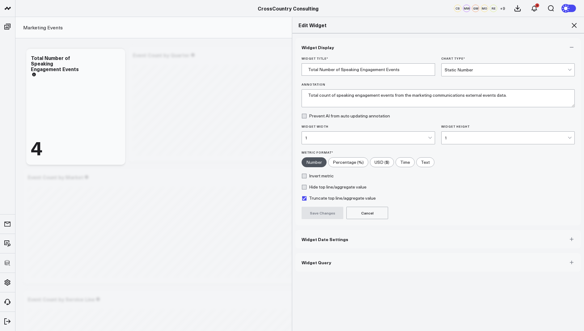
click at [322, 261] on span "Widget Query" at bounding box center [317, 262] width 30 height 5
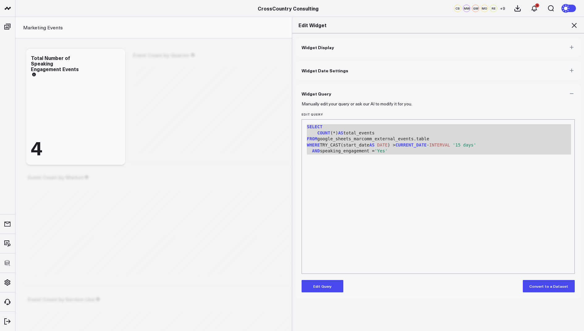
drag, startPoint x: 399, startPoint y: 154, endPoint x: 313, endPoint y: 121, distance: 91.6
click at [313, 121] on div "9 1 2 3 4 5 6 › ⌄ SELECT COUNT (*) AS total_events FROM google_sheets_marcomm_e…" at bounding box center [438, 196] width 273 height 154
click at [574, 25] on icon at bounding box center [574, 25] width 5 height 5
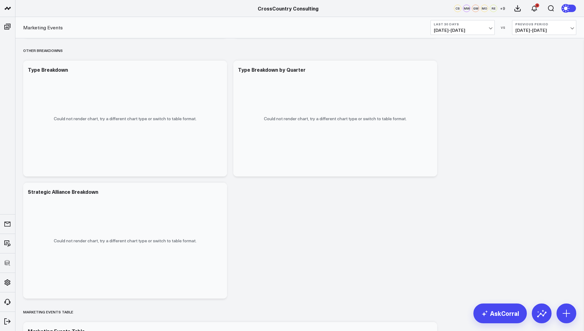
scroll to position [777, 0]
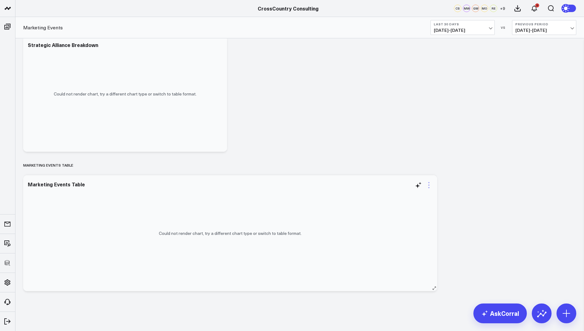
click at [429, 185] on icon at bounding box center [428, 184] width 1 height 1
click at [390, 306] on button "Edit Widget" at bounding box center [393, 307] width 45 height 6
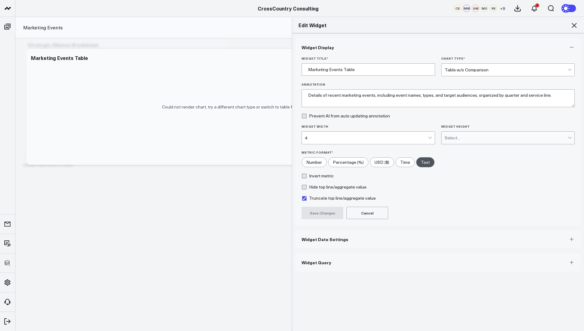
click at [316, 260] on span "Widget Query" at bounding box center [317, 262] width 30 height 5
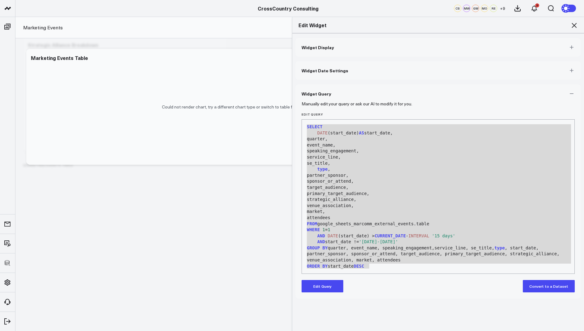
drag, startPoint x: 379, startPoint y: 267, endPoint x: 381, endPoint y: 57, distance: 209.8
click at [381, 57] on div "Widget Display Widget Date Settings Widget Query Manually edit your query or as…" at bounding box center [437, 168] width 285 height 260
click at [328, 282] on button "Edit Query" at bounding box center [323, 286] width 42 height 12
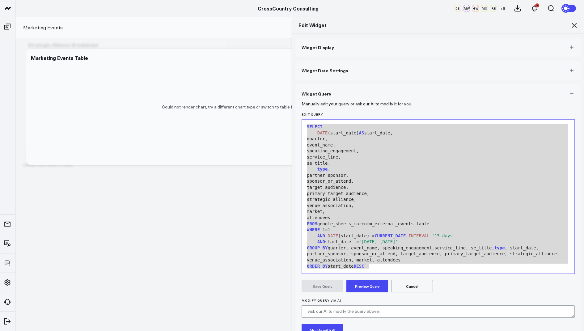
click at [400, 256] on div "GROUP BY quarter, event_name, speaking_engagement,service_line, se_title, type …" at bounding box center [438, 254] width 266 height 18
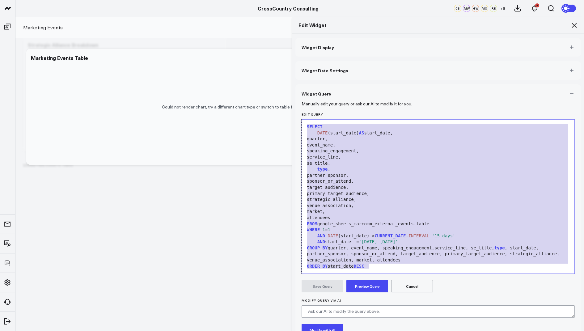
drag, startPoint x: 377, startPoint y: 267, endPoint x: 393, endPoint y: 15, distance: 253.3
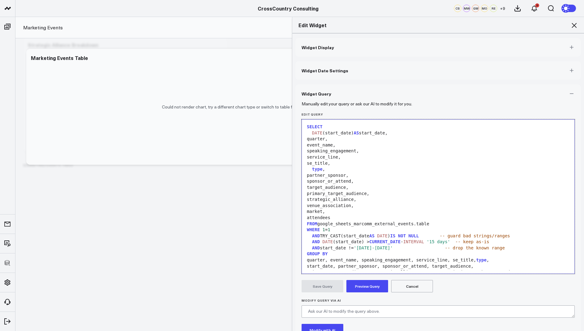
scroll to position [17, 0]
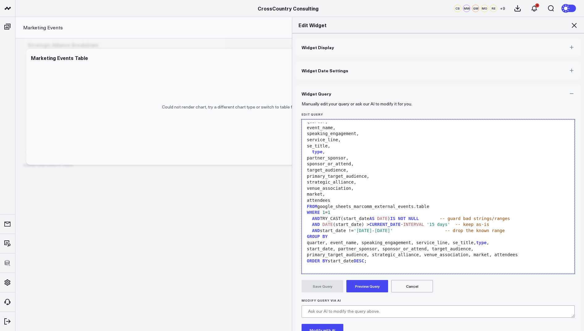
click at [372, 285] on button "Preview Query" at bounding box center [367, 286] width 42 height 12
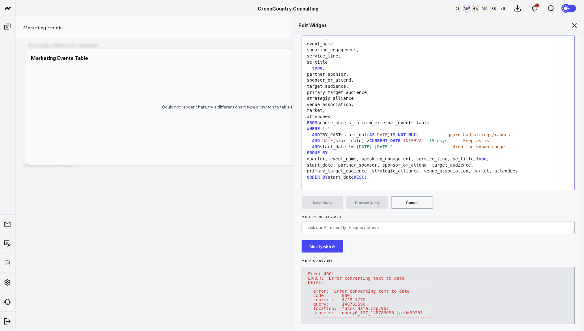
scroll to position [86, 0]
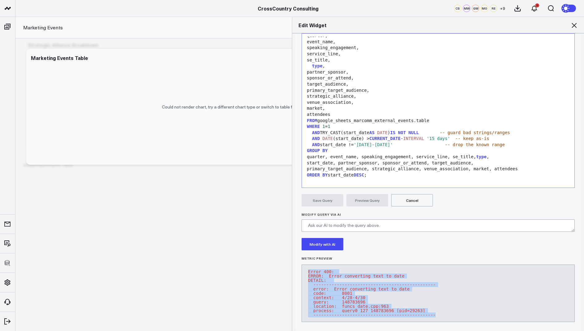
drag, startPoint x: 436, startPoint y: 313, endPoint x: 303, endPoint y: 267, distance: 140.8
click at [303, 267] on pre "Error 400: ERROR: Error converting text to date DETAIL: -----------------------…" at bounding box center [438, 292] width 273 height 57
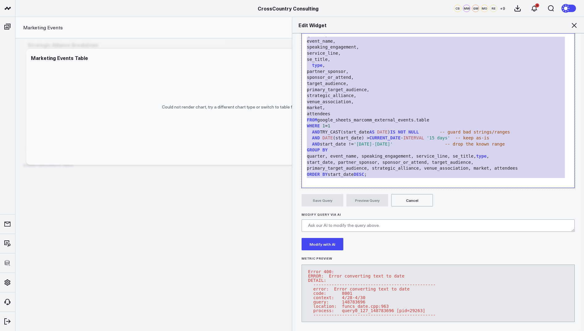
scroll to position [0, 0]
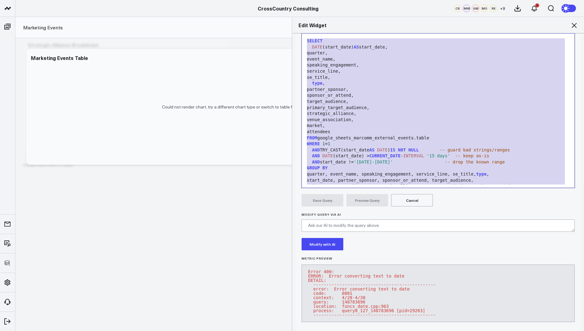
drag, startPoint x: 385, startPoint y: 179, endPoint x: 407, endPoint y: 1, distance: 179.7
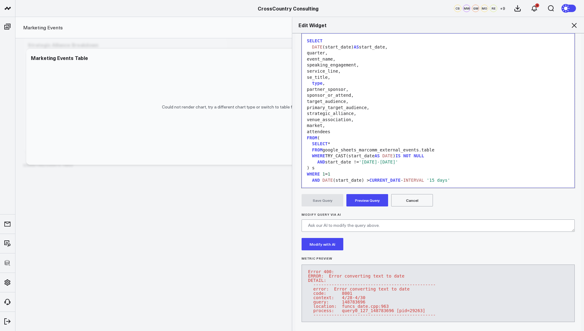
scroll to position [36, 0]
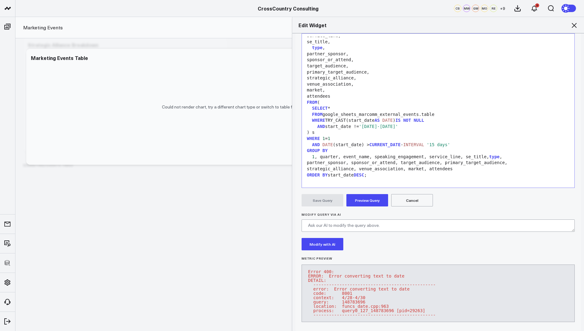
click at [363, 202] on button "Preview Query" at bounding box center [367, 200] width 42 height 12
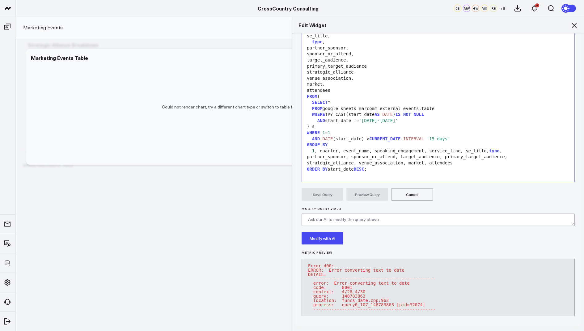
scroll to position [99, 0]
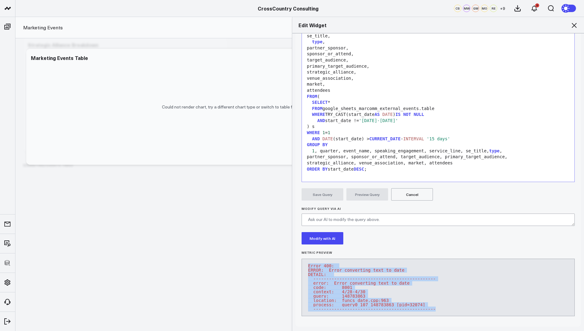
drag, startPoint x: 440, startPoint y: 299, endPoint x: 307, endPoint y: 256, distance: 139.9
click at [307, 259] on pre "Error 400: ERROR: Error converting text to date DETAIL: -----------------------…" at bounding box center [438, 287] width 273 height 57
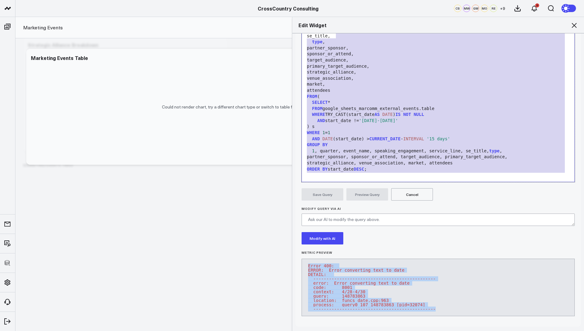
scroll to position [0, 0]
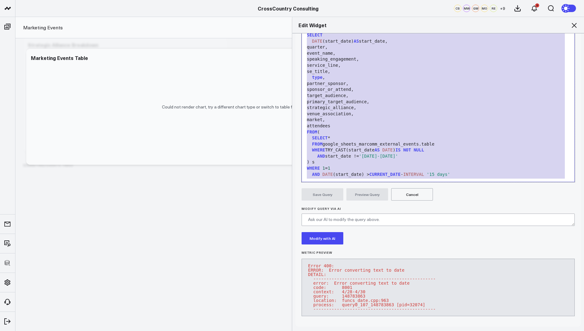
drag, startPoint x: 390, startPoint y: 165, endPoint x: 426, endPoint y: -7, distance: 176.4
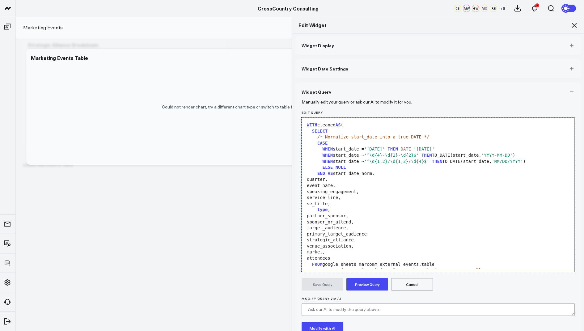
scroll to position [163, 0]
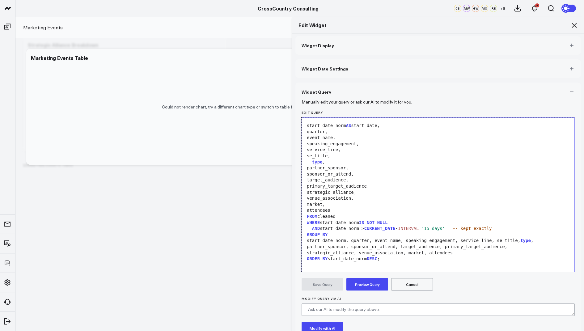
click at [363, 281] on button "Preview Query" at bounding box center [367, 284] width 42 height 12
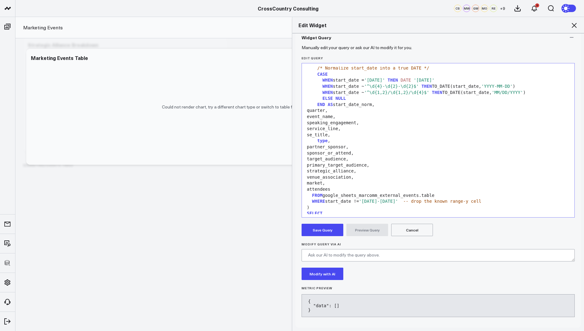
scroll to position [0, 0]
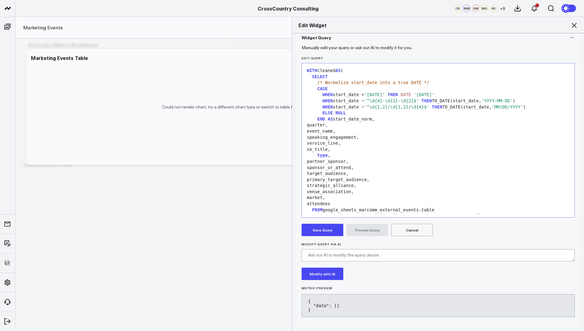
click at [573, 24] on icon at bounding box center [573, 25] width 7 height 7
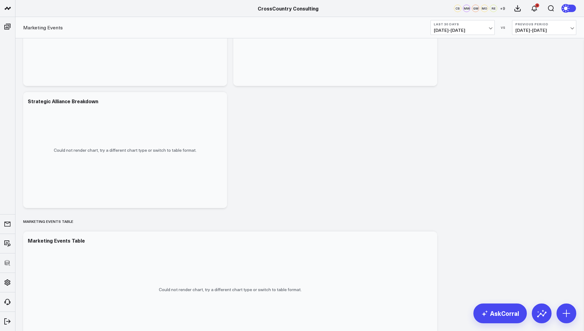
scroll to position [718, 0]
click at [218, 106] on icon at bounding box center [218, 104] width 7 height 7
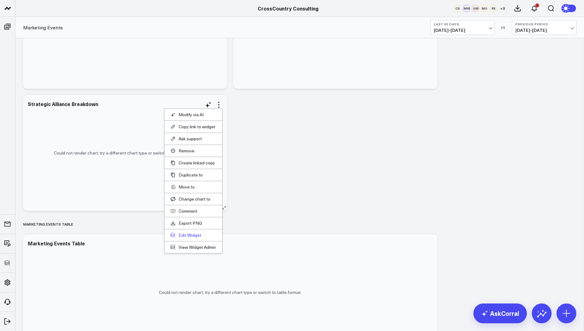
click at [180, 234] on button "Edit Widget" at bounding box center [193, 235] width 45 height 6
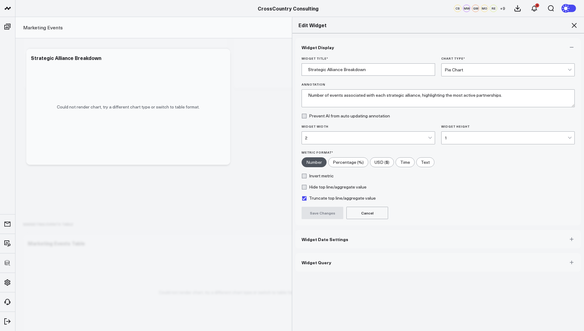
click at [322, 260] on span "Widget Query" at bounding box center [317, 262] width 30 height 5
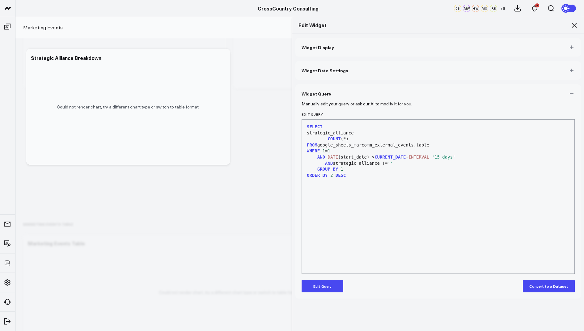
click at [319, 286] on button "Edit Query" at bounding box center [323, 286] width 42 height 12
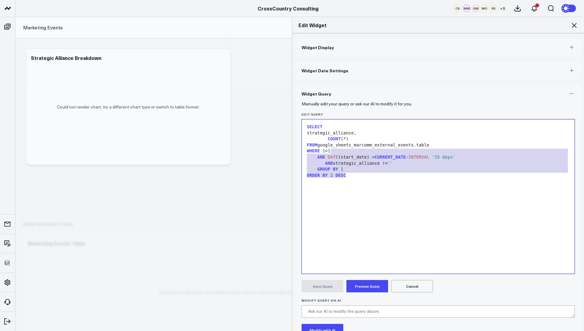
drag, startPoint x: 360, startPoint y: 176, endPoint x: 358, endPoint y: 103, distance: 73.2
click at [358, 103] on form "Manually edit your query or ask our AI to modify it for you. Edit Query 9 1 2 3…" at bounding box center [438, 236] width 273 height 266
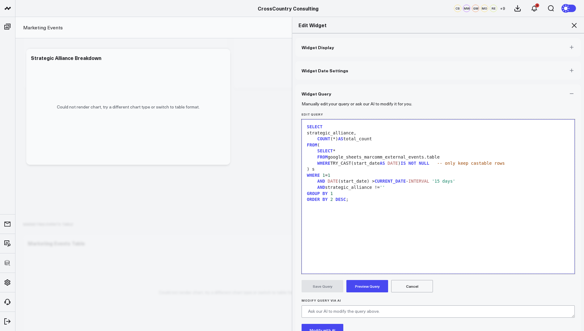
click at [362, 285] on button "Preview Query" at bounding box center [367, 286] width 42 height 12
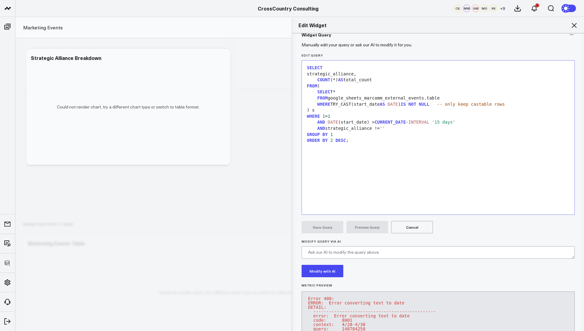
scroll to position [99, 0]
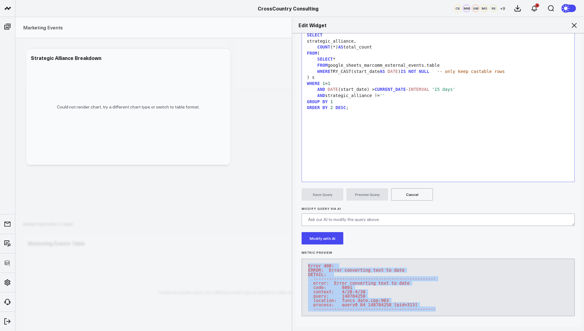
drag, startPoint x: 438, startPoint y: 299, endPoint x: 300, endPoint y: 254, distance: 145.7
click at [300, 254] on div "Manually edit your query or ask our AI to modify it for you. Edit Query Selecti…" at bounding box center [437, 168] width 285 height 315
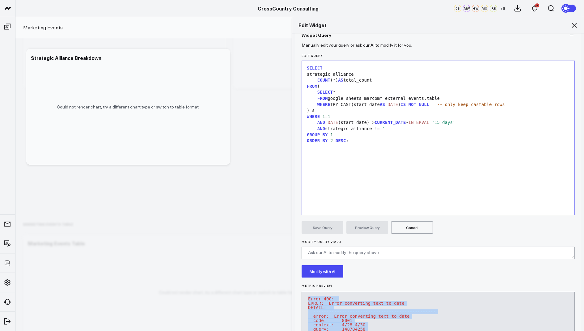
scroll to position [42, 0]
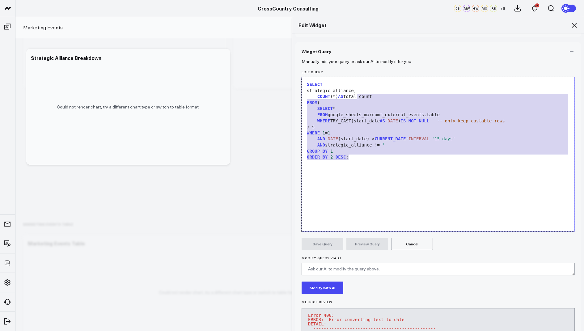
drag, startPoint x: 357, startPoint y: 159, endPoint x: 365, endPoint y: 51, distance: 108.7
click at [365, 51] on div "Widget Query Manually edit your query or ask our AI to modify it for you. Edit …" at bounding box center [437, 209] width 285 height 334
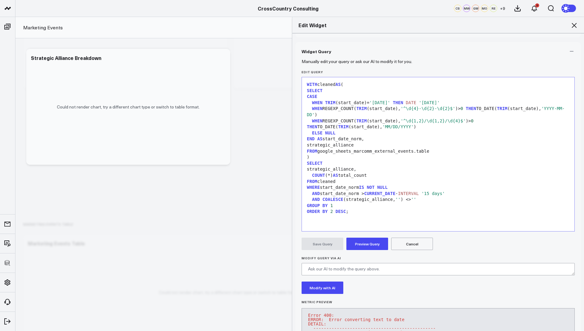
click at [357, 246] on button "Preview Query" at bounding box center [367, 244] width 42 height 12
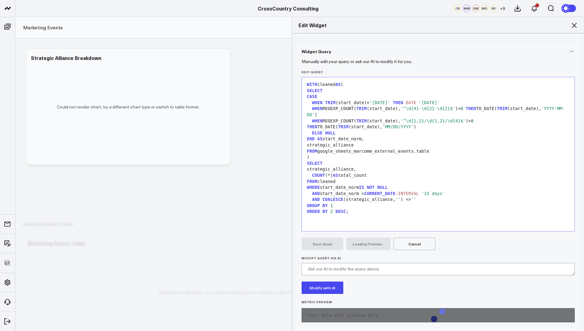
scroll to position [48, 0]
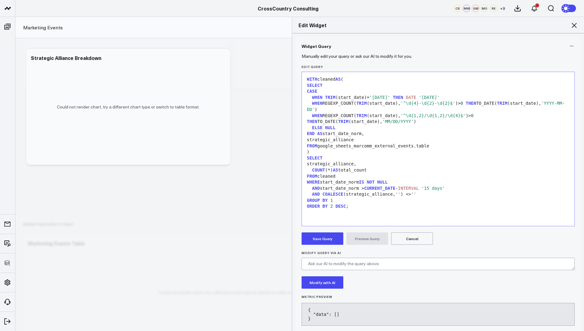
click at [412, 236] on button "Cancel" at bounding box center [412, 238] width 42 height 12
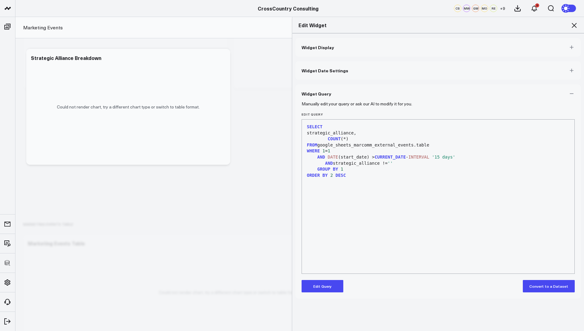
click at [321, 285] on button "Edit Query" at bounding box center [323, 286] width 42 height 12
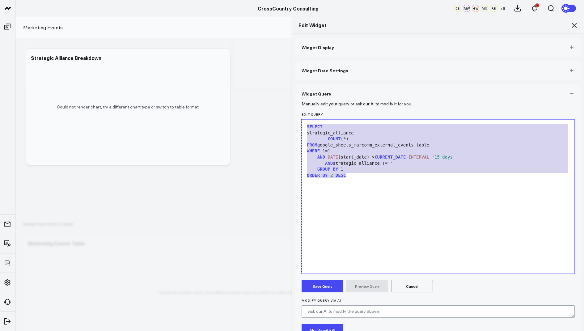
drag, startPoint x: 371, startPoint y: 184, endPoint x: 371, endPoint y: 82, distance: 102.9
click at [371, 82] on div "Widget Display Widget Date Settings Widget Query Manually edit your query or as…" at bounding box center [437, 211] width 285 height 346
click at [570, 23] on icon at bounding box center [573, 25] width 7 height 7
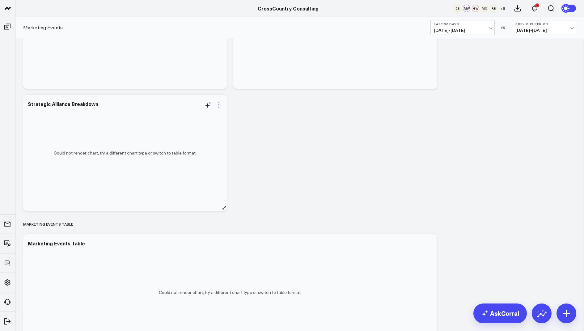
click at [219, 105] on icon at bounding box center [218, 104] width 7 height 7
click at [186, 244] on link "View Widget Admin" at bounding box center [193, 247] width 45 height 6
click at [219, 105] on icon at bounding box center [218, 104] width 7 height 7
click at [184, 233] on button "Edit Widget" at bounding box center [193, 235] width 45 height 6
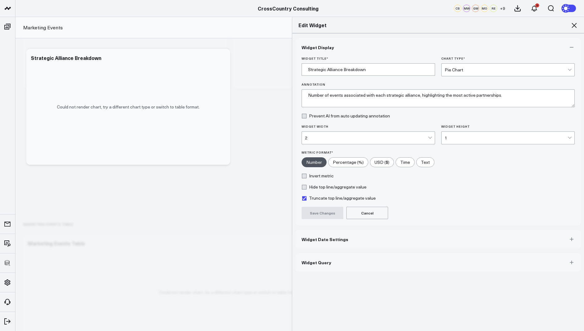
click at [318, 260] on span "Widget Query" at bounding box center [317, 262] width 30 height 5
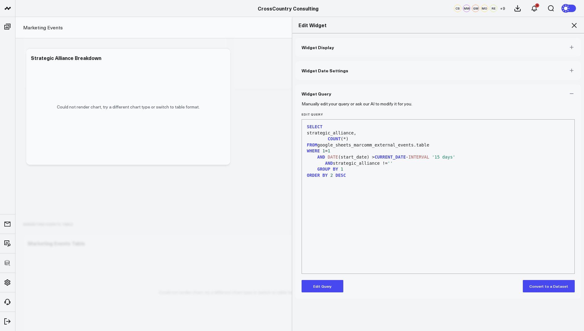
click at [574, 25] on icon at bounding box center [573, 25] width 7 height 7
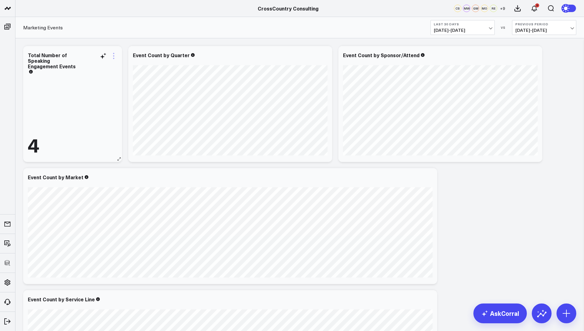
click at [114, 55] on icon at bounding box center [113, 55] width 7 height 7
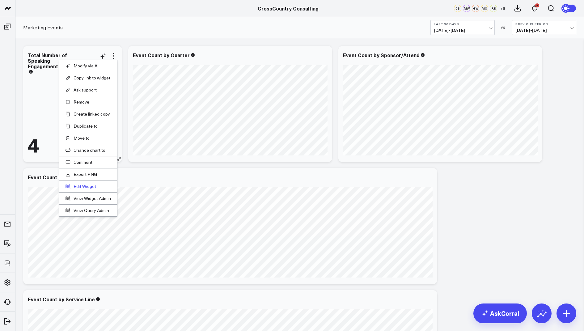
click at [81, 187] on button "Edit Widget" at bounding box center [88, 187] width 45 height 6
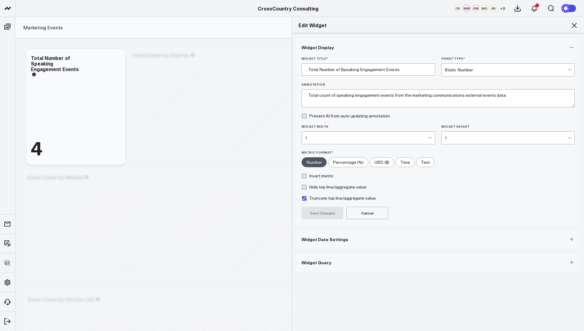
click at [306, 261] on span "Widget Query" at bounding box center [317, 262] width 30 height 5
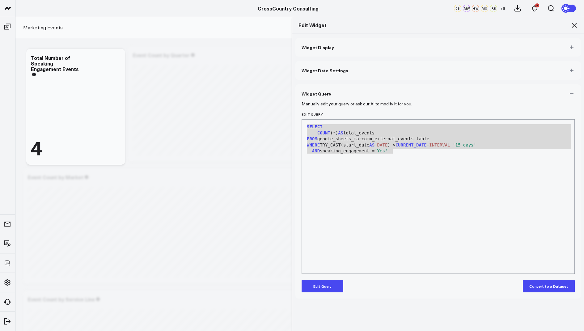
drag, startPoint x: 404, startPoint y: 152, endPoint x: 342, endPoint y: 107, distance: 76.6
click at [342, 107] on form "Manually edit your query or ask our AI to modify it for you. Edit Query 9 1 2 3…" at bounding box center [438, 197] width 273 height 189
click at [577, 24] on icon at bounding box center [573, 25] width 7 height 7
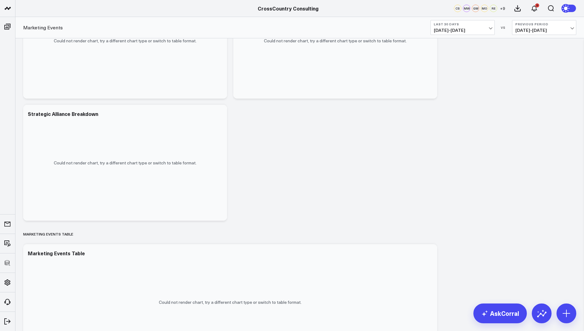
scroll to position [708, 0]
click at [219, 115] on icon at bounding box center [218, 114] width 1 height 1
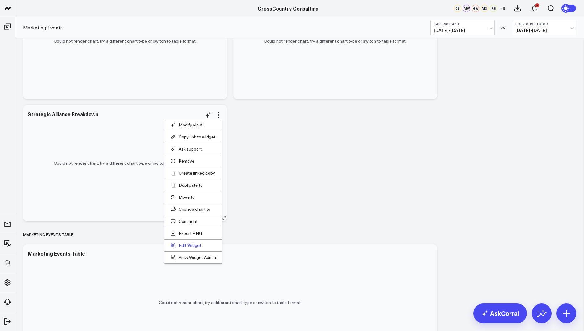
click at [187, 243] on button "Edit Widget" at bounding box center [193, 246] width 45 height 6
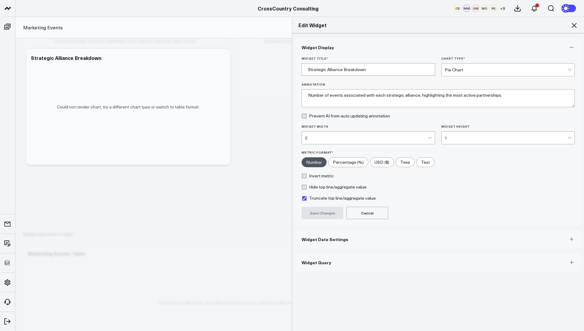
click at [310, 264] on button "Widget Query" at bounding box center [437, 262] width 285 height 19
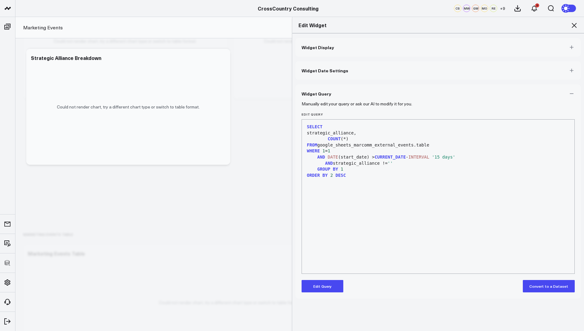
click at [320, 289] on button "Edit Query" at bounding box center [323, 286] width 42 height 12
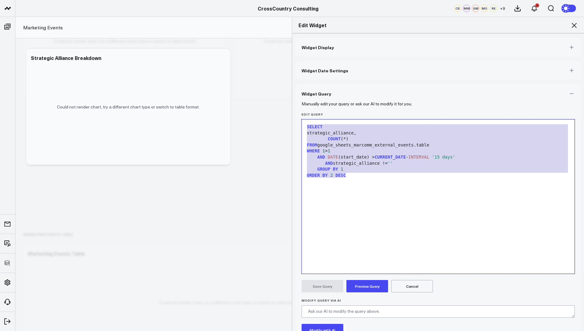
drag, startPoint x: 361, startPoint y: 184, endPoint x: 362, endPoint y: 103, distance: 81.3
click at [362, 103] on form "Manually edit your query or ask our AI to modify it for you. Edit Query 9 1 2 3…" at bounding box center [438, 236] width 273 height 266
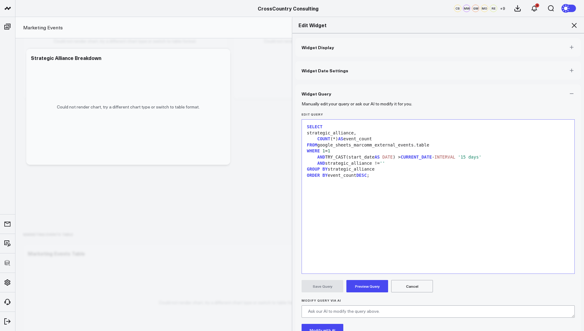
click at [359, 290] on button "Preview Query" at bounding box center [367, 286] width 42 height 12
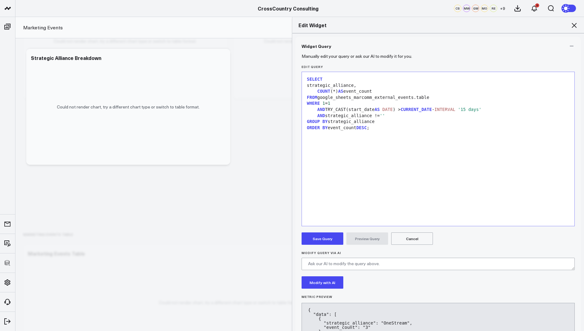
scroll to position [75, 0]
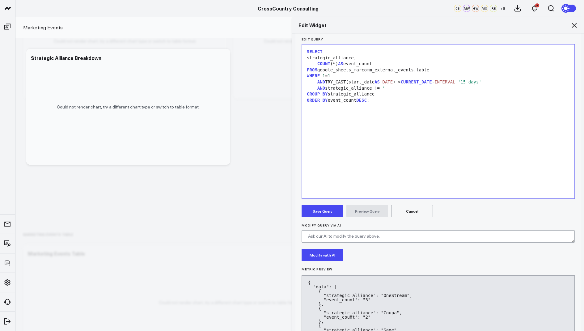
click at [319, 206] on button "Save Query" at bounding box center [323, 211] width 42 height 12
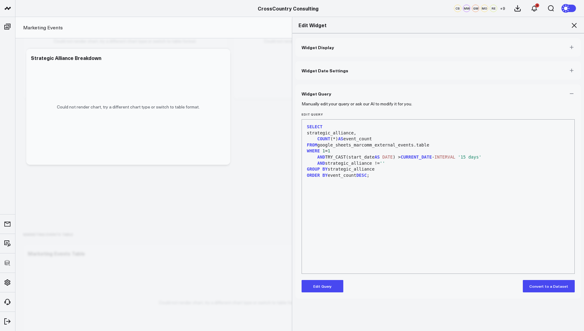
scroll to position [0, 0]
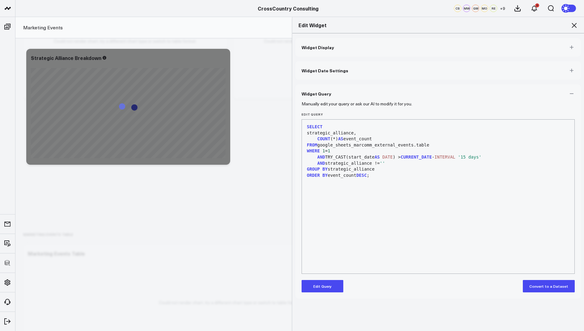
click at [575, 25] on icon at bounding box center [573, 25] width 7 height 7
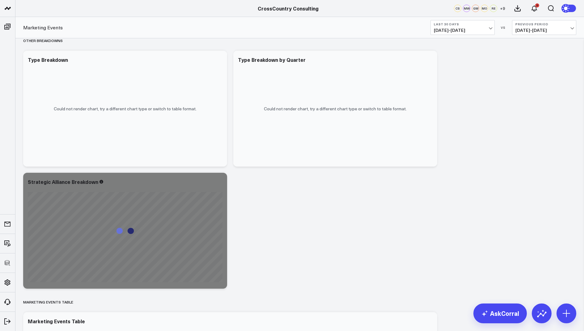
scroll to position [618, 0]
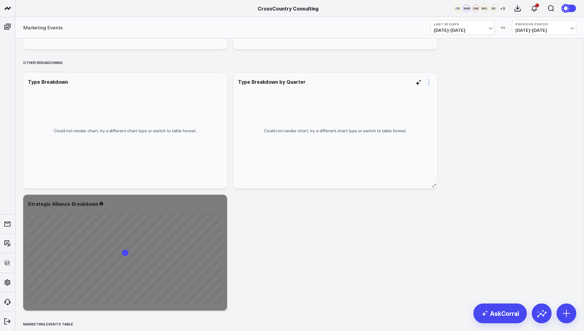
click at [430, 81] on icon at bounding box center [428, 82] width 7 height 7
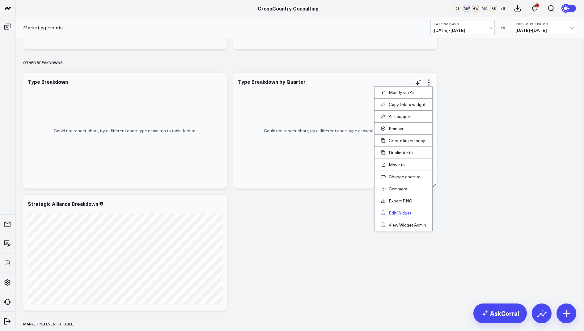
click at [398, 211] on button "Edit Widget" at bounding box center [403, 213] width 45 height 6
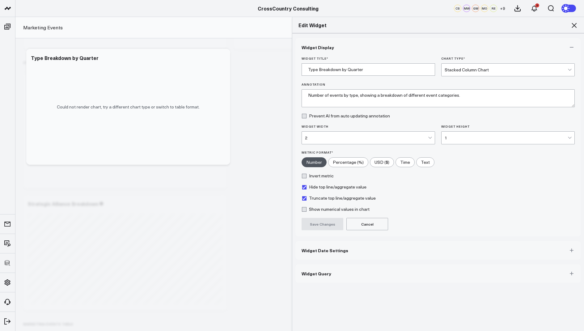
click at [310, 273] on span "Widget Query" at bounding box center [317, 273] width 30 height 5
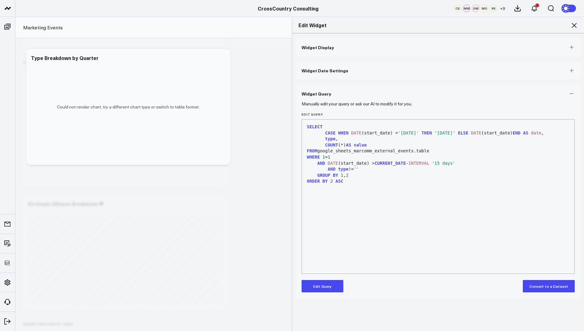
click at [328, 289] on button "Edit Query" at bounding box center [323, 286] width 42 height 12
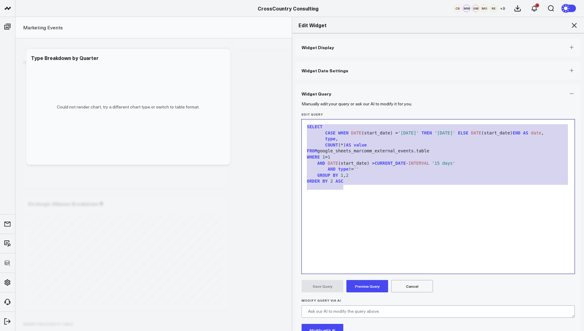
drag, startPoint x: 356, startPoint y: 184, endPoint x: 364, endPoint y: 76, distance: 108.4
click at [364, 76] on div "Widget Display Widget Date Settings Widget Query Manually edit your query or as…" at bounding box center [437, 206] width 285 height 337
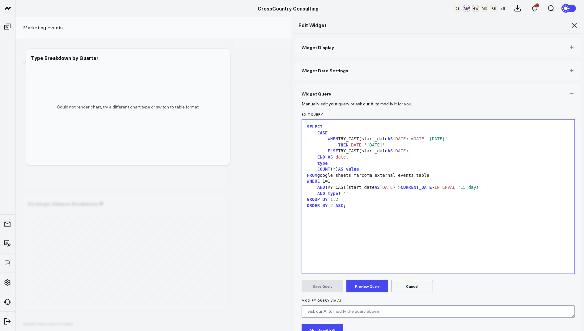
click at [370, 286] on button "Preview Query" at bounding box center [367, 286] width 42 height 12
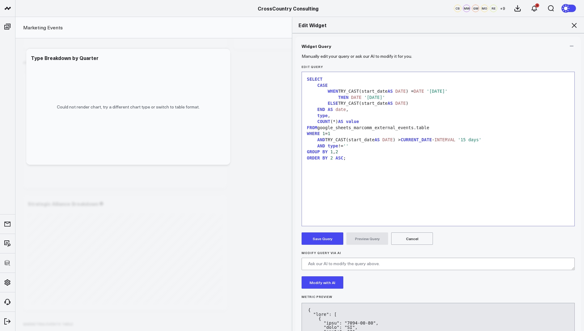
click at [323, 239] on button "Save Query" at bounding box center [323, 238] width 42 height 12
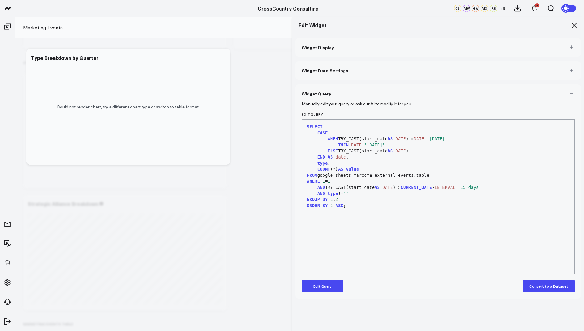
scroll to position [0, 0]
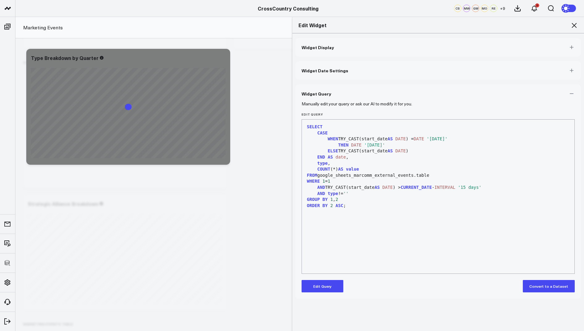
click at [574, 27] on icon at bounding box center [573, 25] width 7 height 7
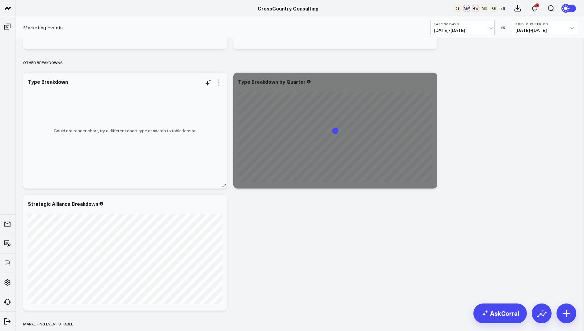
click at [220, 83] on icon at bounding box center [218, 82] width 7 height 7
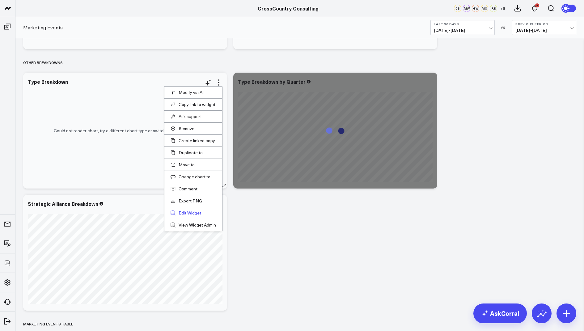
click at [189, 211] on button "Edit Widget" at bounding box center [193, 213] width 45 height 6
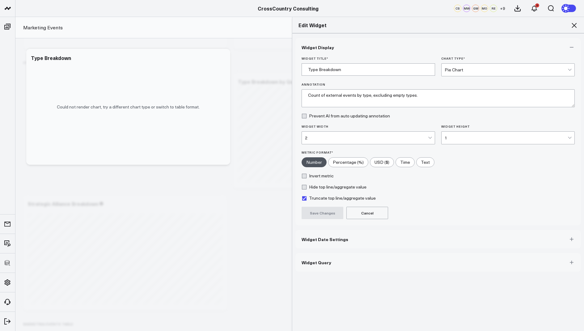
click at [319, 261] on span "Widget Query" at bounding box center [317, 262] width 30 height 5
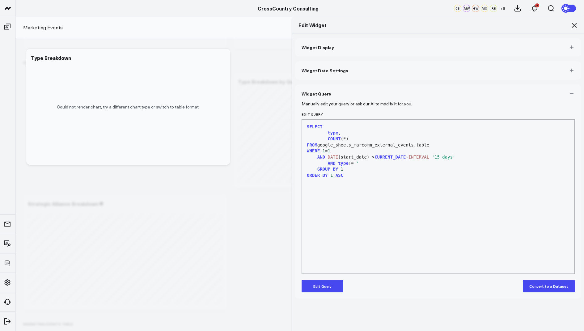
click at [319, 285] on button "Edit Query" at bounding box center [323, 286] width 42 height 12
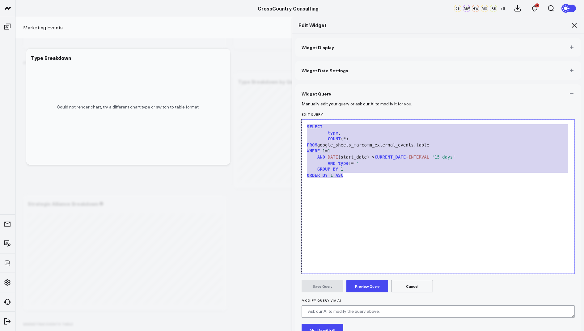
drag, startPoint x: 352, startPoint y: 179, endPoint x: 359, endPoint y: 71, distance: 108.4
click at [359, 71] on div "Widget Display Widget Date Settings Widget Query Manually edit your query or as…" at bounding box center [437, 206] width 285 height 337
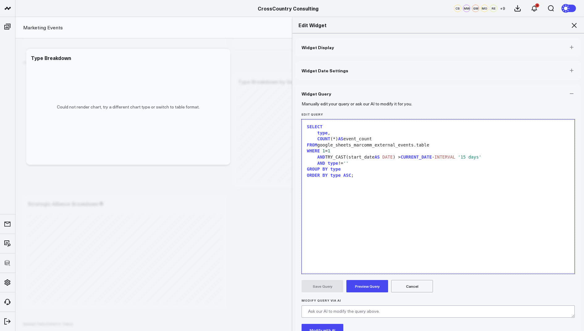
click at [359, 285] on button "Preview Query" at bounding box center [367, 286] width 42 height 12
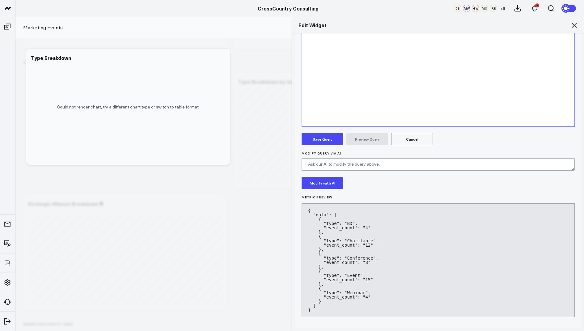
click at [326, 141] on button "Save Query" at bounding box center [323, 139] width 42 height 12
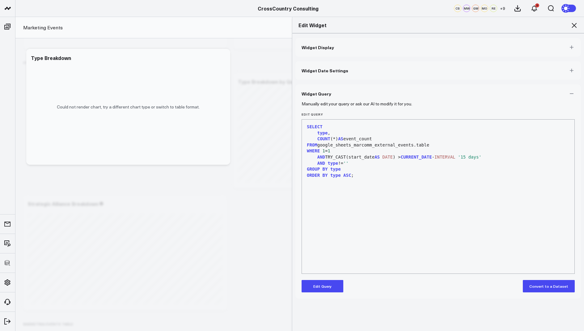
scroll to position [0, 0]
click at [573, 23] on icon at bounding box center [573, 25] width 7 height 7
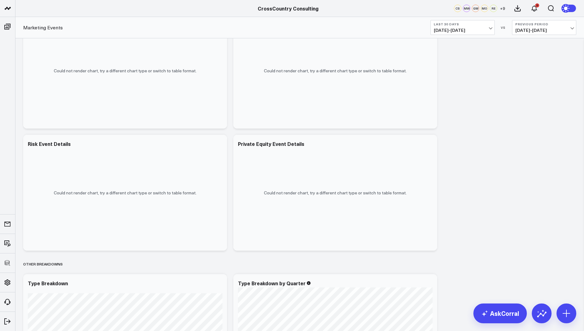
scroll to position [471, 0]
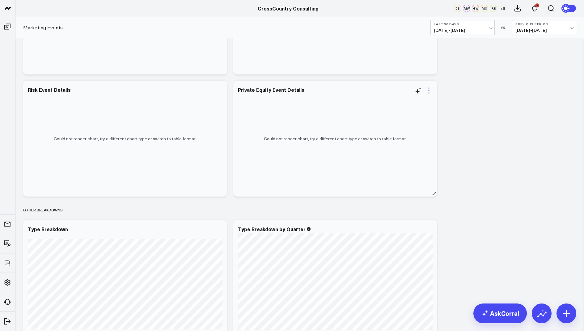
click at [428, 87] on icon at bounding box center [428, 90] width 7 height 7
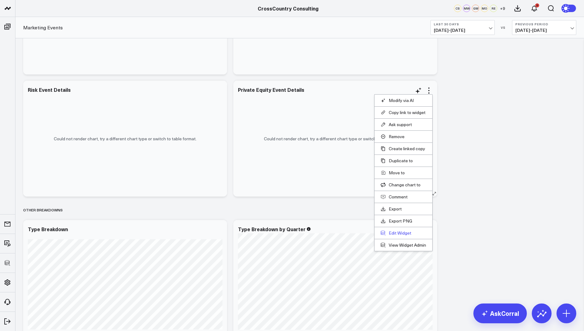
click at [391, 230] on button "Edit Widget" at bounding box center [403, 233] width 45 height 6
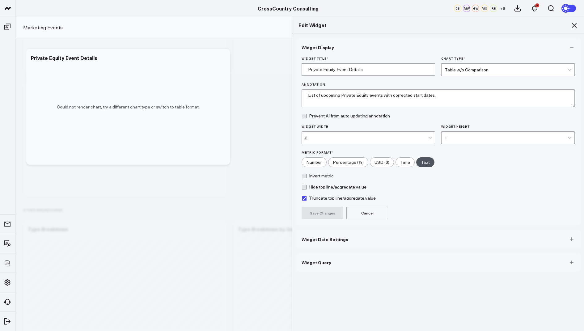
click at [328, 260] on span "Widget Query" at bounding box center [317, 262] width 30 height 5
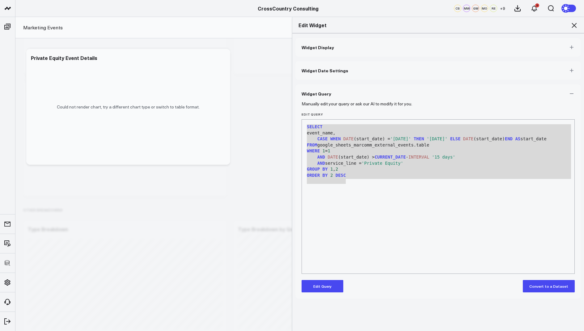
drag, startPoint x: 361, startPoint y: 187, endPoint x: 312, endPoint y: 117, distance: 84.8
click at [312, 117] on div "Edit Query 9 1 2 3 4 5 6 7 8 9 › ⌄ SELECT event_name, CASE WHEN DATE (start_dat…" at bounding box center [438, 192] width 273 height 161
click at [326, 285] on button "Edit Query" at bounding box center [323, 286] width 42 height 12
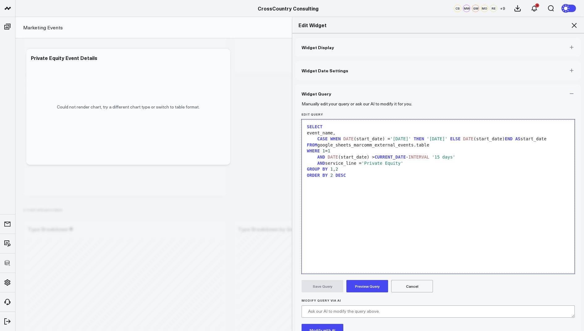
click at [363, 189] on div "SELECT event_name, CASE WHEN DATE (start_date) = '[DATE]' THEN '[DATE]' ELSE DA…" at bounding box center [438, 197] width 266 height 148
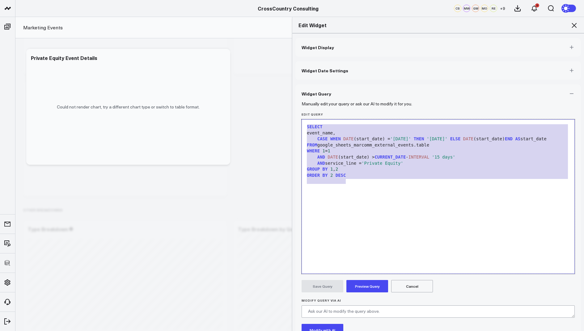
drag, startPoint x: 353, startPoint y: 183, endPoint x: 353, endPoint y: 89, distance: 93.9
click at [353, 89] on div "Widget Query Manually edit your query or ask our AI to modify it for you. Edit …" at bounding box center [437, 229] width 285 height 291
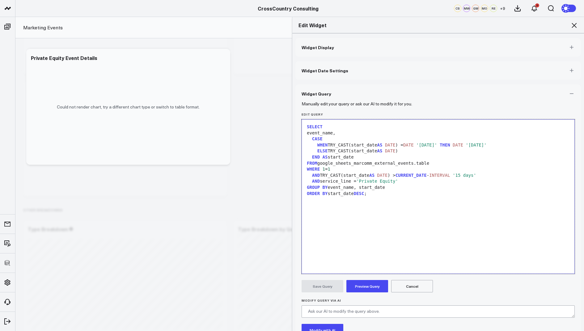
click at [367, 287] on button "Preview Query" at bounding box center [367, 286] width 42 height 12
click at [320, 285] on button "Save Query" at bounding box center [323, 286] width 42 height 12
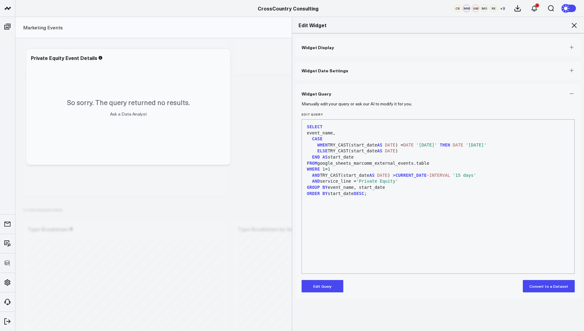
click at [320, 287] on button "Edit Query" at bounding box center [323, 286] width 42 height 12
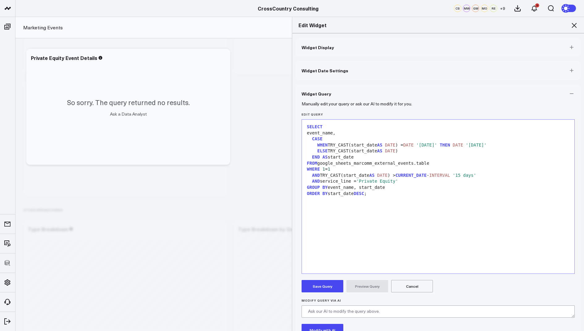
scroll to position [78, 0]
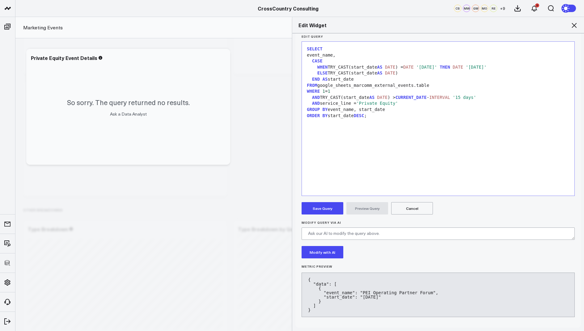
click at [315, 207] on button "Save Query" at bounding box center [323, 208] width 42 height 12
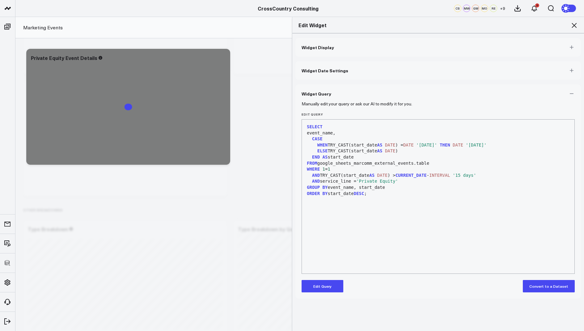
scroll to position [0, 0]
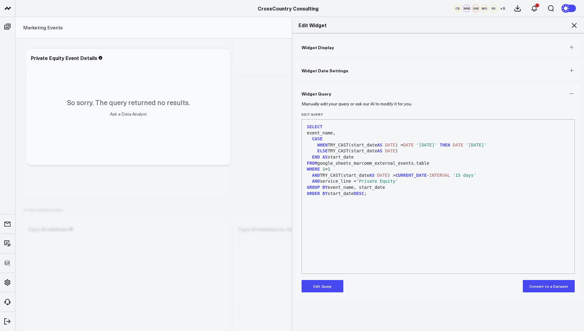
click at [573, 25] on icon at bounding box center [573, 25] width 7 height 7
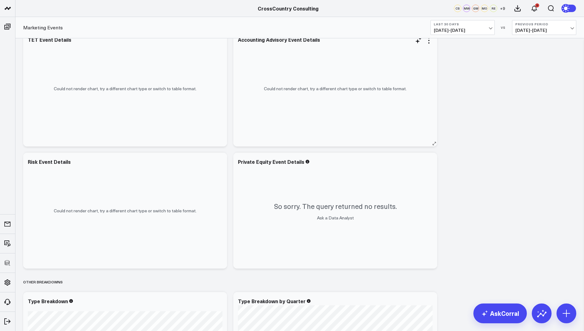
scroll to position [377, 0]
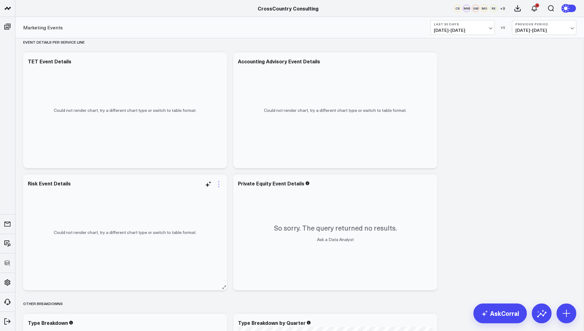
click at [218, 185] on icon at bounding box center [218, 183] width 7 height 7
click at [174, 305] on button "Edit Widget" at bounding box center [183, 308] width 45 height 6
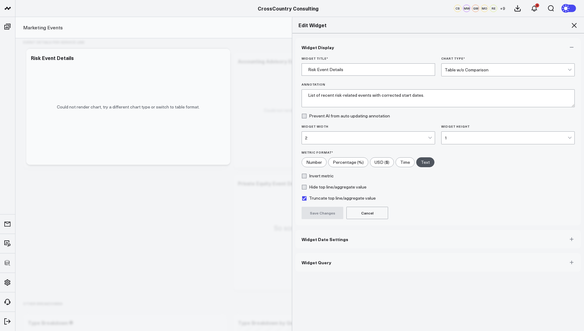
click at [309, 260] on span "Widget Query" at bounding box center [317, 262] width 30 height 5
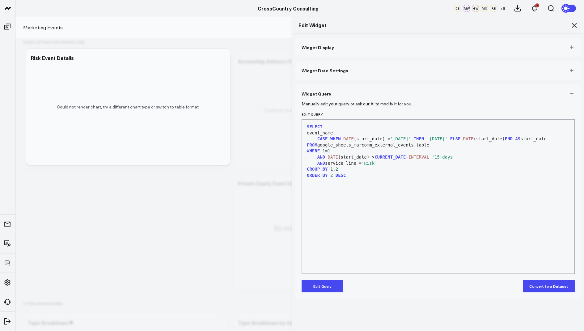
click at [318, 287] on button "Edit Query" at bounding box center [323, 286] width 42 height 12
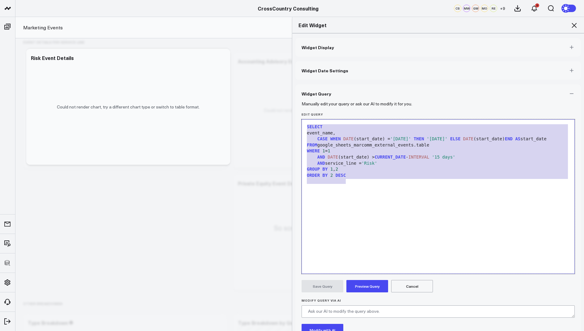
drag, startPoint x: 365, startPoint y: 183, endPoint x: 345, endPoint y: 109, distance: 76.5
click at [345, 98] on div "Widget Query Manually edit your query or ask our AI to modify it for you. Edit …" at bounding box center [437, 229] width 285 height 291
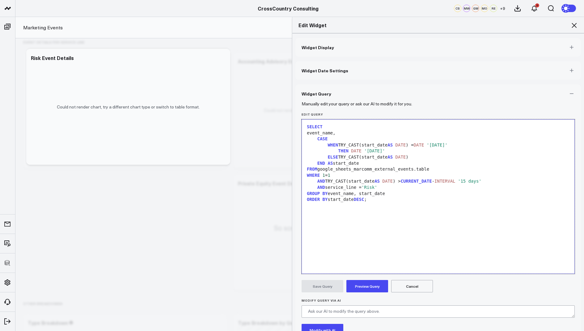
click at [366, 287] on button "Preview Query" at bounding box center [367, 286] width 42 height 12
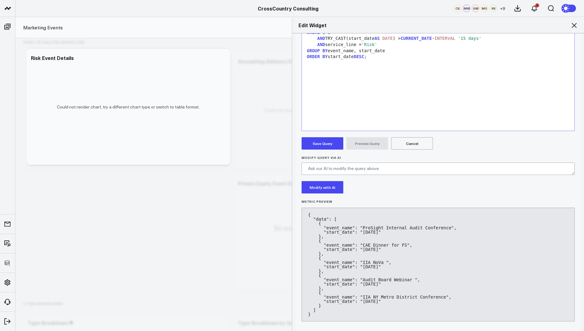
scroll to position [147, 0]
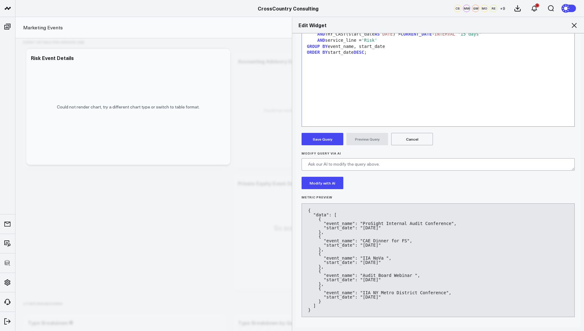
click at [315, 139] on button "Save Query" at bounding box center [323, 139] width 42 height 12
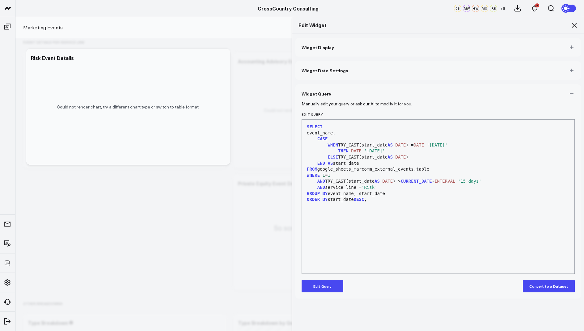
scroll to position [0, 0]
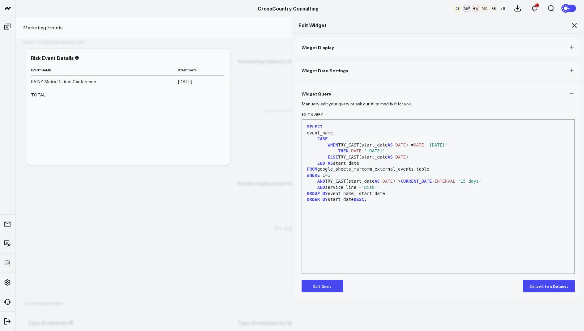
click at [574, 26] on icon at bounding box center [573, 25] width 7 height 7
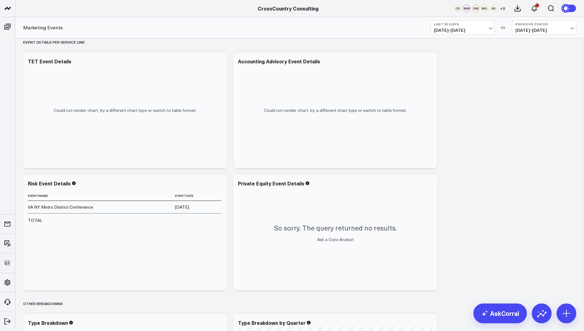
scroll to position [358, 0]
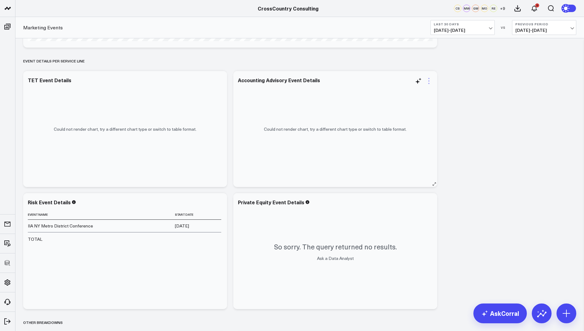
click at [428, 81] on icon at bounding box center [428, 80] width 7 height 7
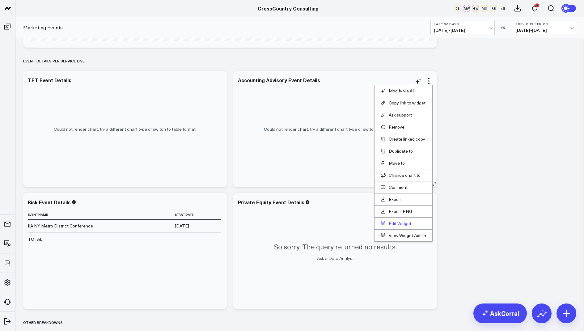
click at [395, 222] on button "Edit Widget" at bounding box center [403, 224] width 45 height 6
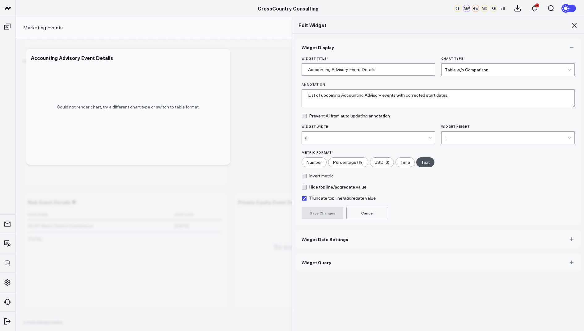
click at [314, 262] on span "Widget Query" at bounding box center [317, 262] width 30 height 5
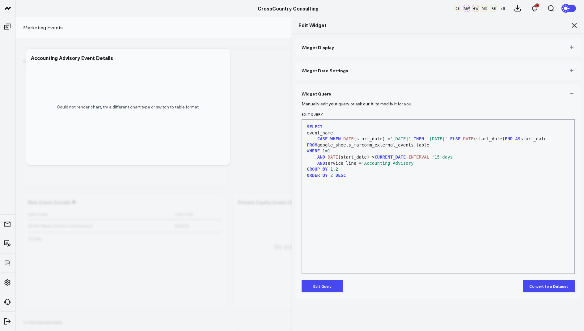
click at [315, 286] on button "Edit Query" at bounding box center [323, 286] width 42 height 12
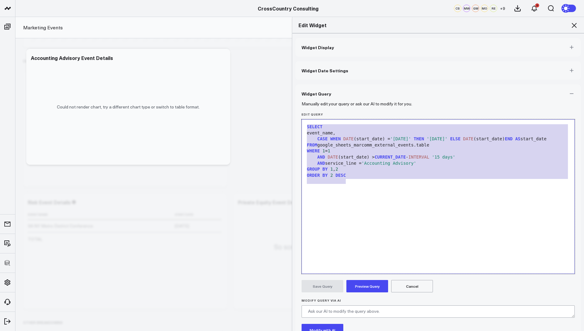
drag, startPoint x: 356, startPoint y: 185, endPoint x: 370, endPoint y: 94, distance: 92.0
click at [370, 94] on div "Widget Query Manually edit your query or ask our AI to modify it for you. Edit …" at bounding box center [437, 229] width 285 height 291
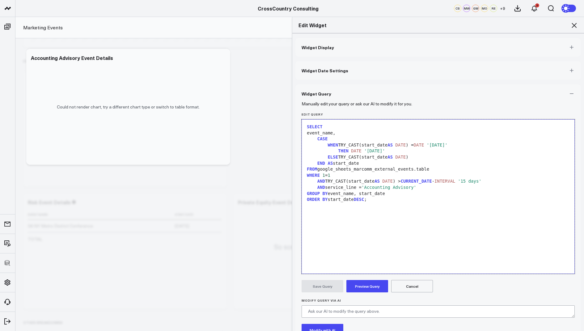
click at [364, 281] on button "Preview Query" at bounding box center [367, 286] width 42 height 12
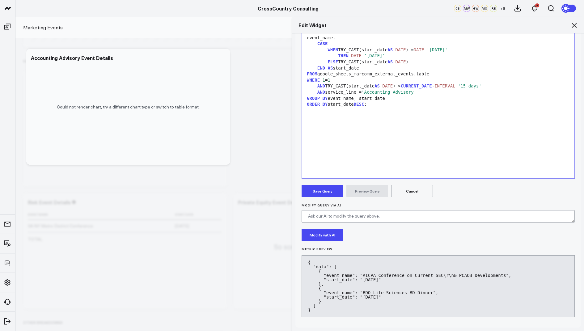
click at [319, 187] on button "Save Query" at bounding box center [323, 191] width 42 height 12
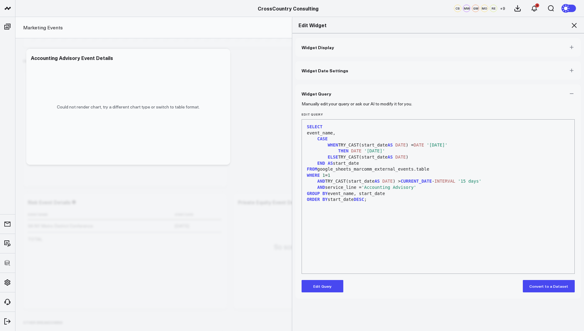
scroll to position [0, 0]
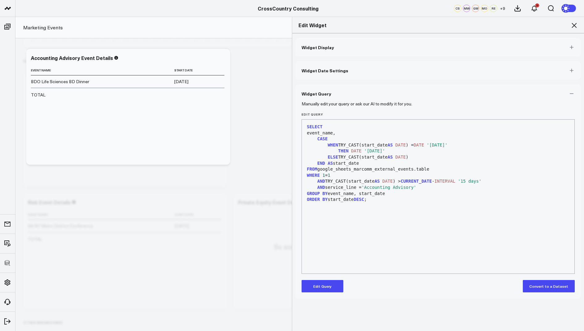
click at [573, 25] on icon at bounding box center [573, 25] width 7 height 7
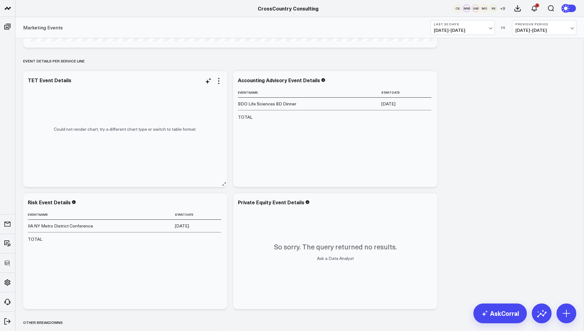
click at [222, 75] on div "Could not render chart, try a different chart type or switch to table format." at bounding box center [125, 129] width 204 height 116
click at [217, 78] on icon at bounding box center [218, 80] width 7 height 7
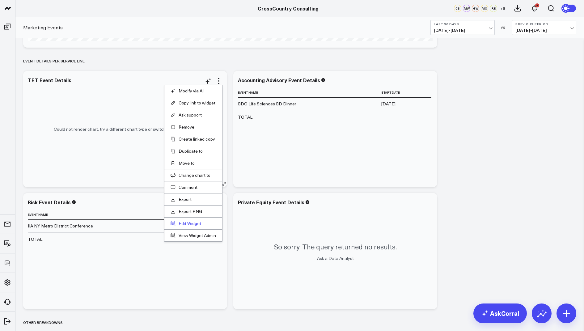
click at [183, 221] on button "Edit Widget" at bounding box center [193, 224] width 45 height 6
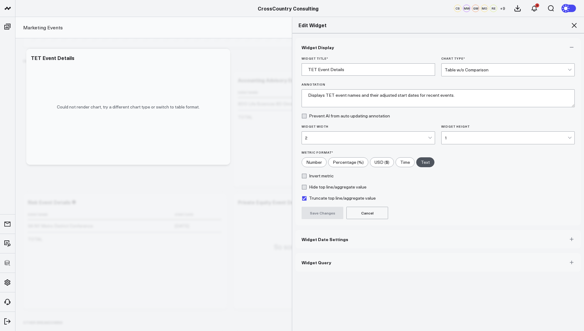
click at [310, 264] on span "Widget Query" at bounding box center [317, 262] width 30 height 5
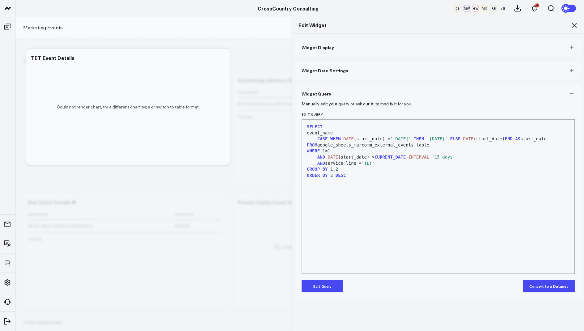
click at [324, 281] on button "Edit Query" at bounding box center [323, 286] width 42 height 12
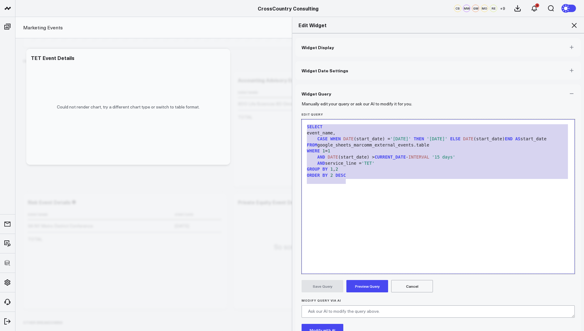
drag, startPoint x: 350, startPoint y: 185, endPoint x: 353, endPoint y: 99, distance: 85.6
click at [353, 99] on div "Widget Query Manually edit your query or ask our AI to modify it for you. Edit …" at bounding box center [437, 229] width 285 height 291
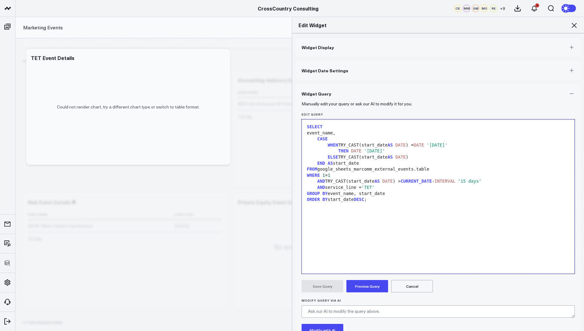
click at [361, 281] on button "Preview Query" at bounding box center [367, 286] width 42 height 12
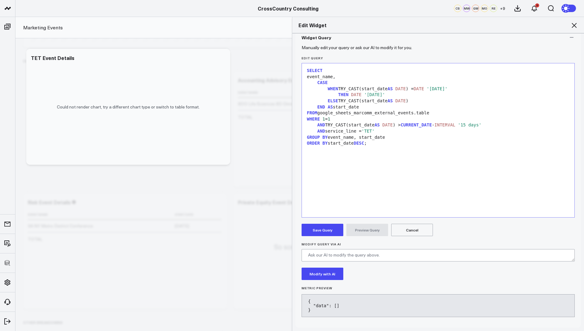
click at [323, 230] on button "Save Query" at bounding box center [323, 230] width 42 height 12
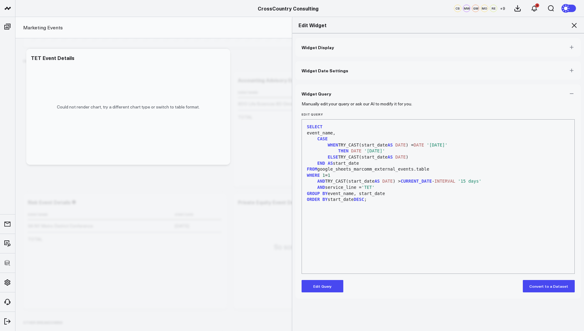
scroll to position [0, 0]
click at [572, 23] on icon at bounding box center [574, 25] width 5 height 5
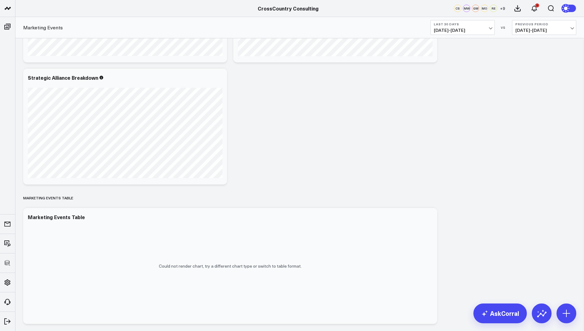
scroll to position [777, 0]
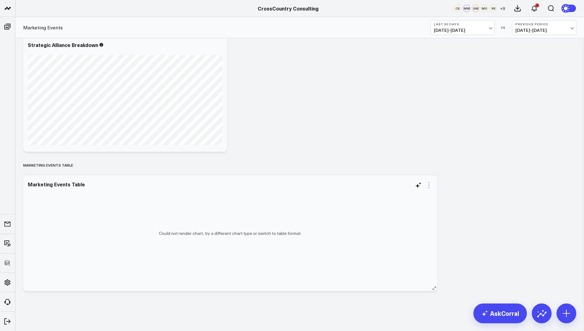
click at [430, 187] on icon at bounding box center [428, 184] width 7 height 7
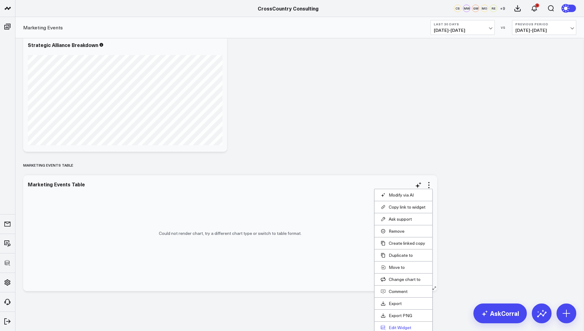
click at [393, 325] on button "Edit Widget" at bounding box center [403, 328] width 45 height 6
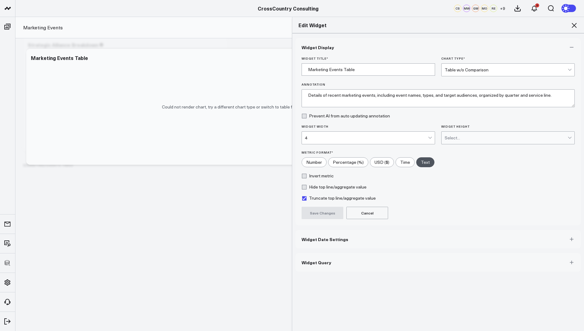
click at [314, 266] on button "Widget Query" at bounding box center [437, 262] width 285 height 19
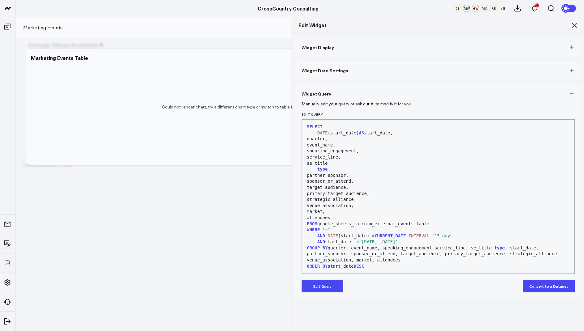
click at [321, 286] on button "Edit Query" at bounding box center [323, 286] width 42 height 12
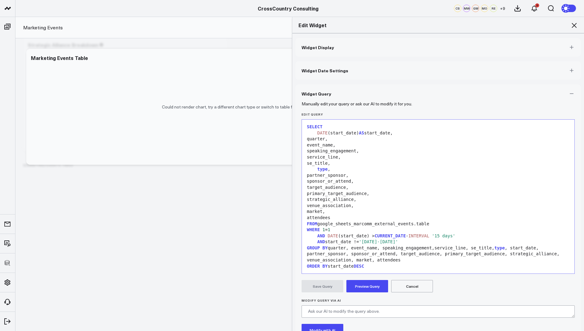
scroll to position [48, 0]
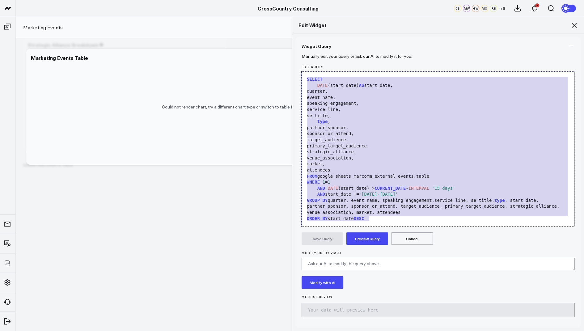
drag, startPoint x: 374, startPoint y: 219, endPoint x: 396, endPoint y: 54, distance: 165.7
click at [396, 55] on form "Manually edit your query or ask our AI to modify it for you. Edit Query 99 1 2 …" at bounding box center [438, 188] width 273 height 266
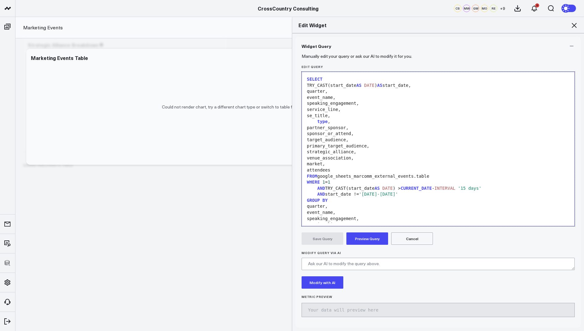
scroll to position [84, 0]
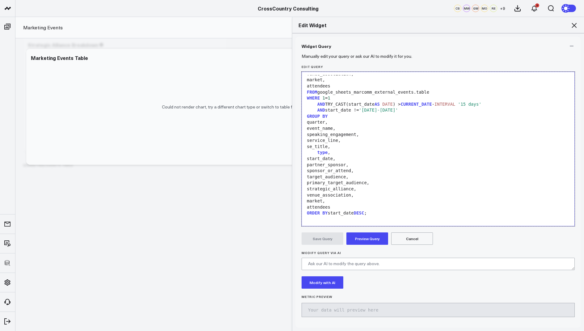
click at [368, 236] on button "Preview Query" at bounding box center [367, 238] width 42 height 12
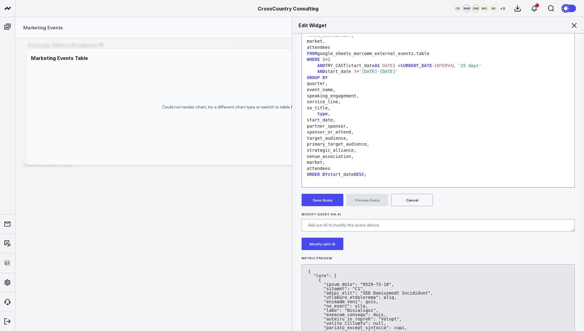
scroll to position [93, 0]
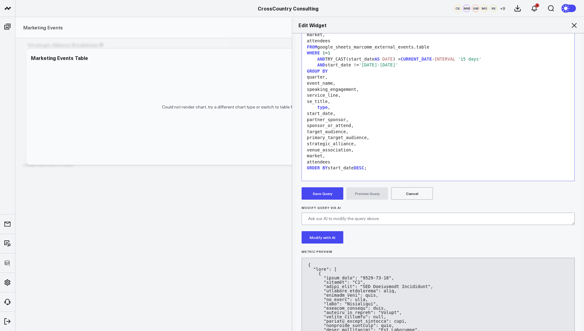
click at [318, 190] on button "Save Query" at bounding box center [323, 193] width 42 height 12
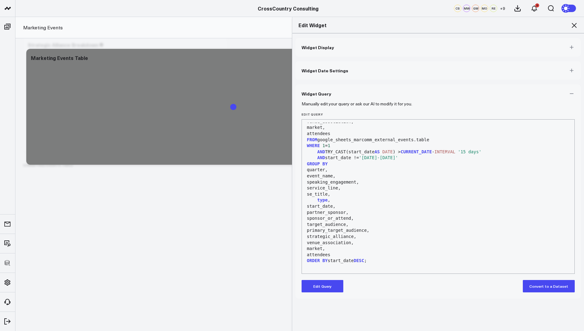
scroll to position [0, 0]
click at [572, 27] on icon at bounding box center [574, 25] width 5 height 5
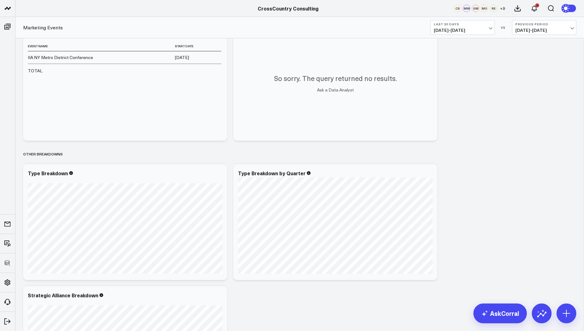
scroll to position [777, 0]
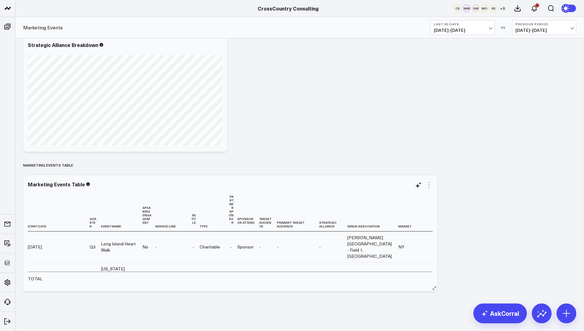
click at [428, 187] on icon at bounding box center [428, 184] width 7 height 7
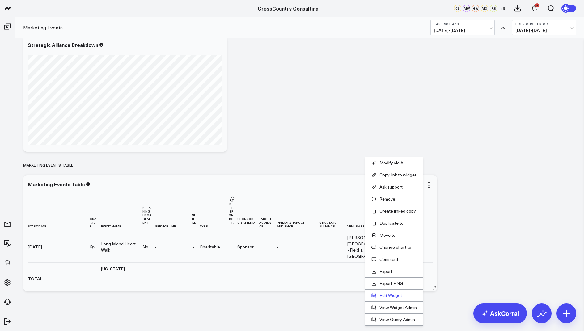
click at [387, 295] on button "Edit Widget" at bounding box center [393, 296] width 45 height 6
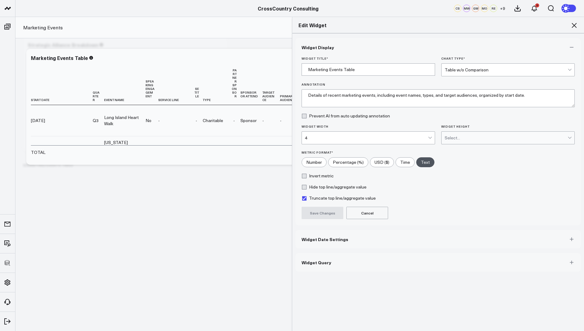
click at [331, 136] on div "4" at bounding box center [366, 137] width 123 height 5
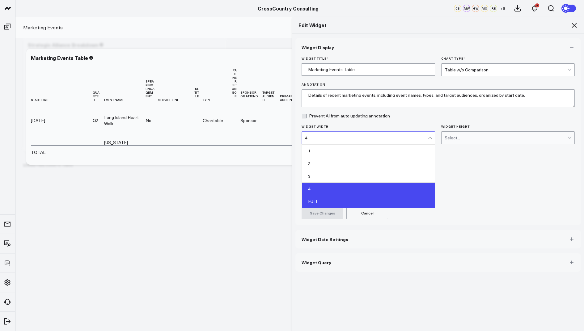
click at [314, 196] on div "FULL" at bounding box center [368, 201] width 133 height 12
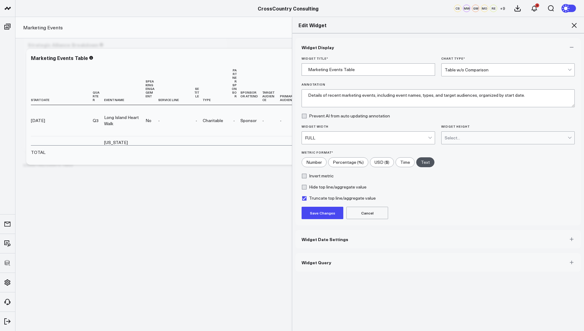
click at [321, 215] on button "Save Changes" at bounding box center [323, 213] width 42 height 12
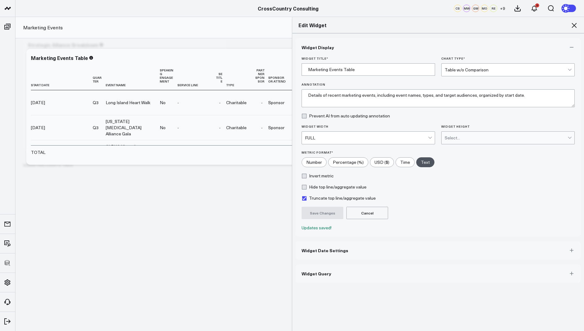
click at [574, 25] on icon at bounding box center [574, 25] width 5 height 5
